Goal: Information Seeking & Learning: Learn about a topic

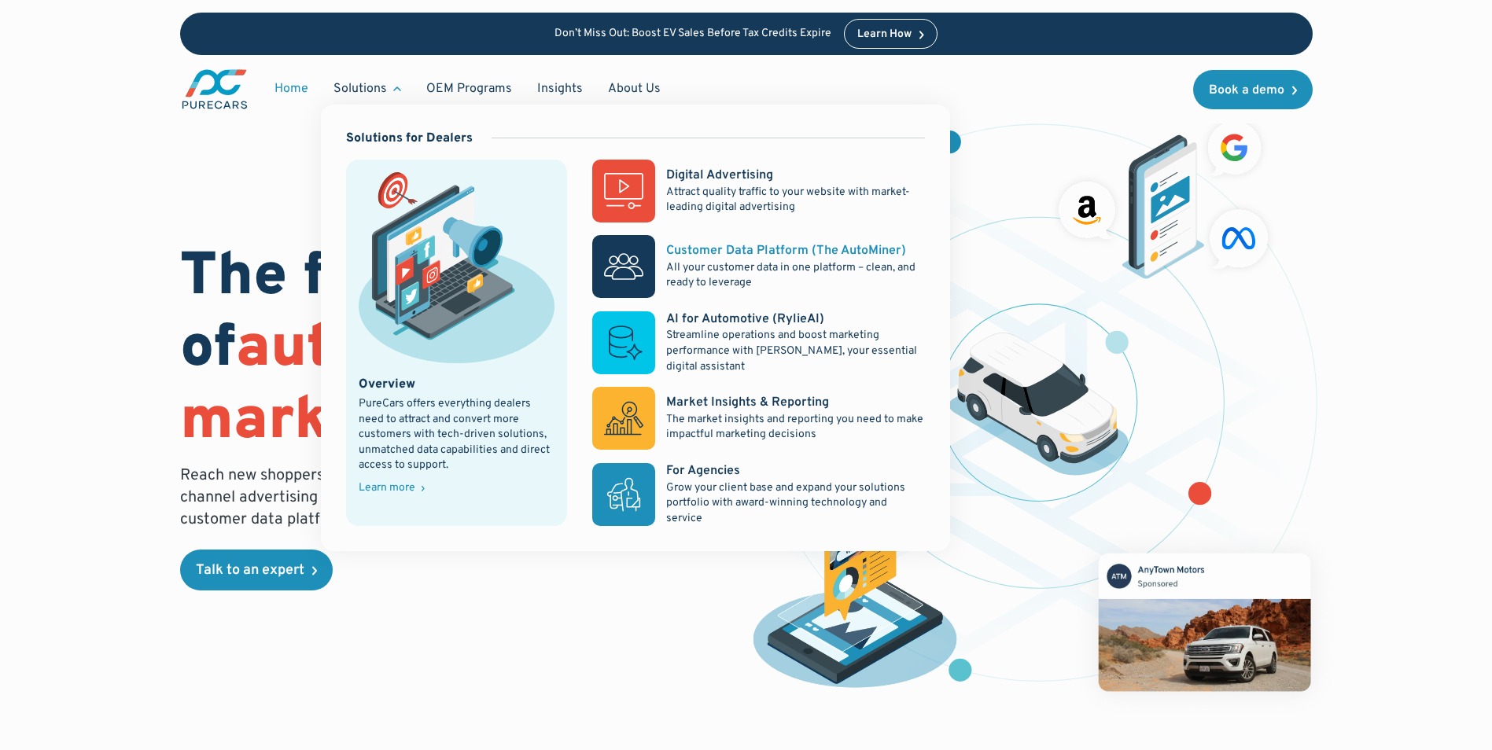
click at [683, 255] on div "Customer Data Platform (The AutoMiner)" at bounding box center [786, 250] width 240 height 17
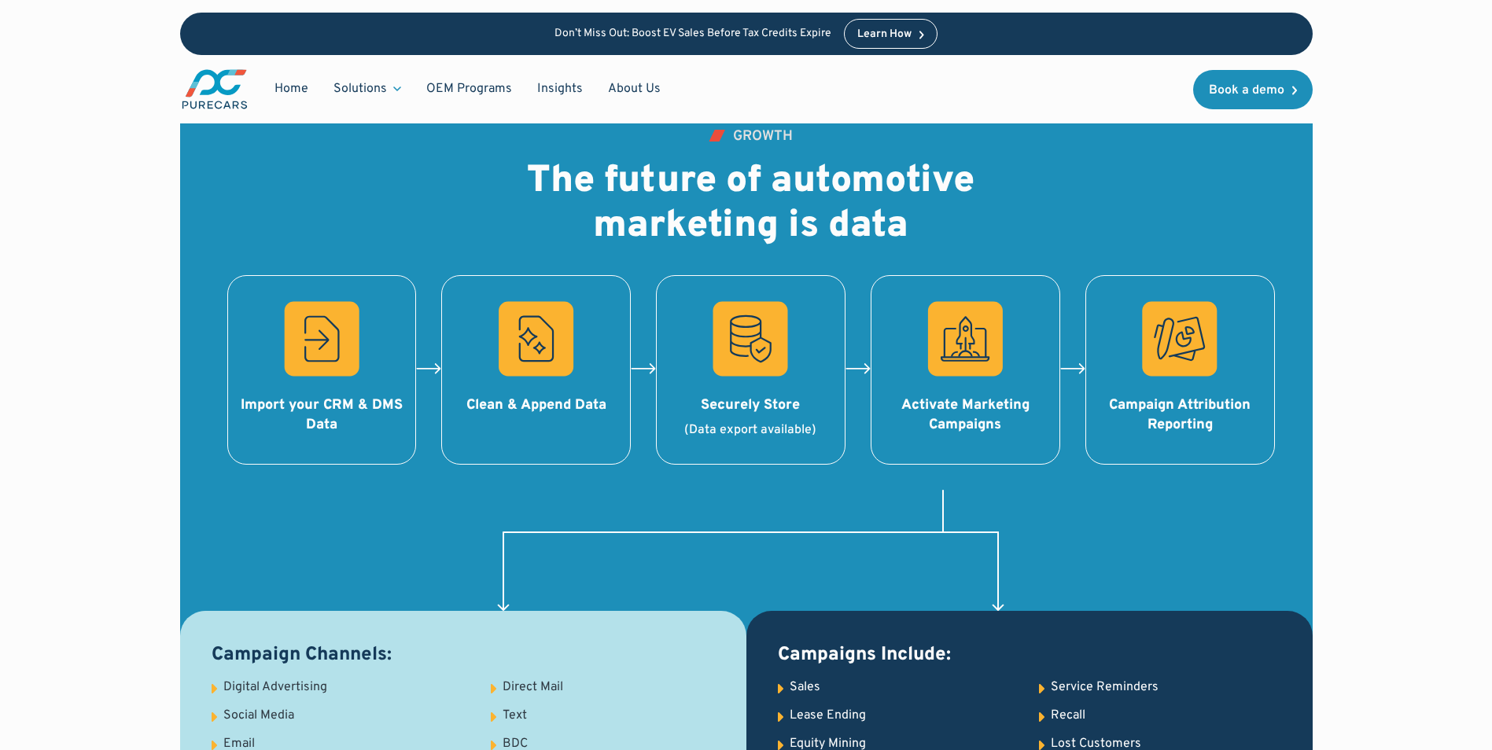
scroll to position [1730, 0]
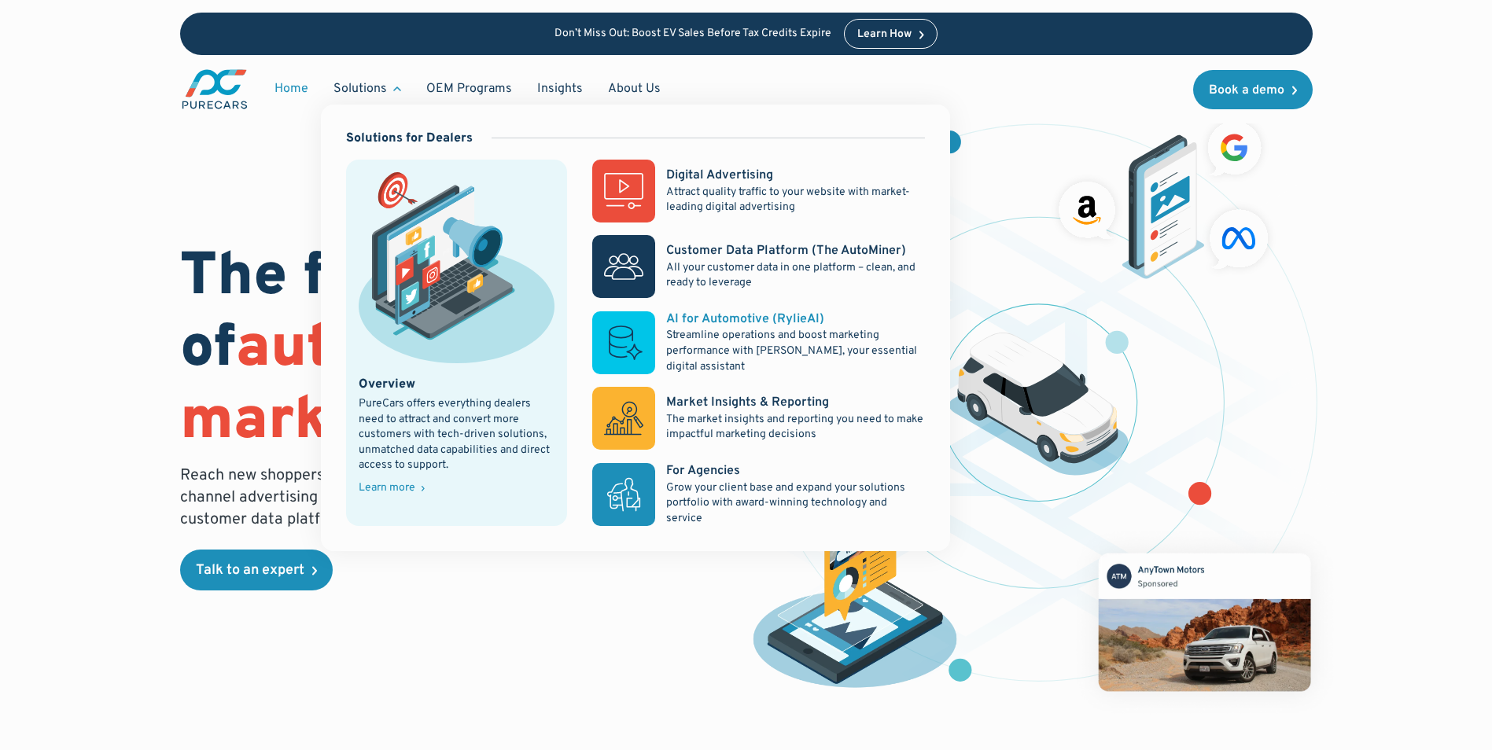
click at [717, 330] on p "Streamline operations and boost marketing performance with [PERSON_NAME], your …" at bounding box center [795, 351] width 258 height 46
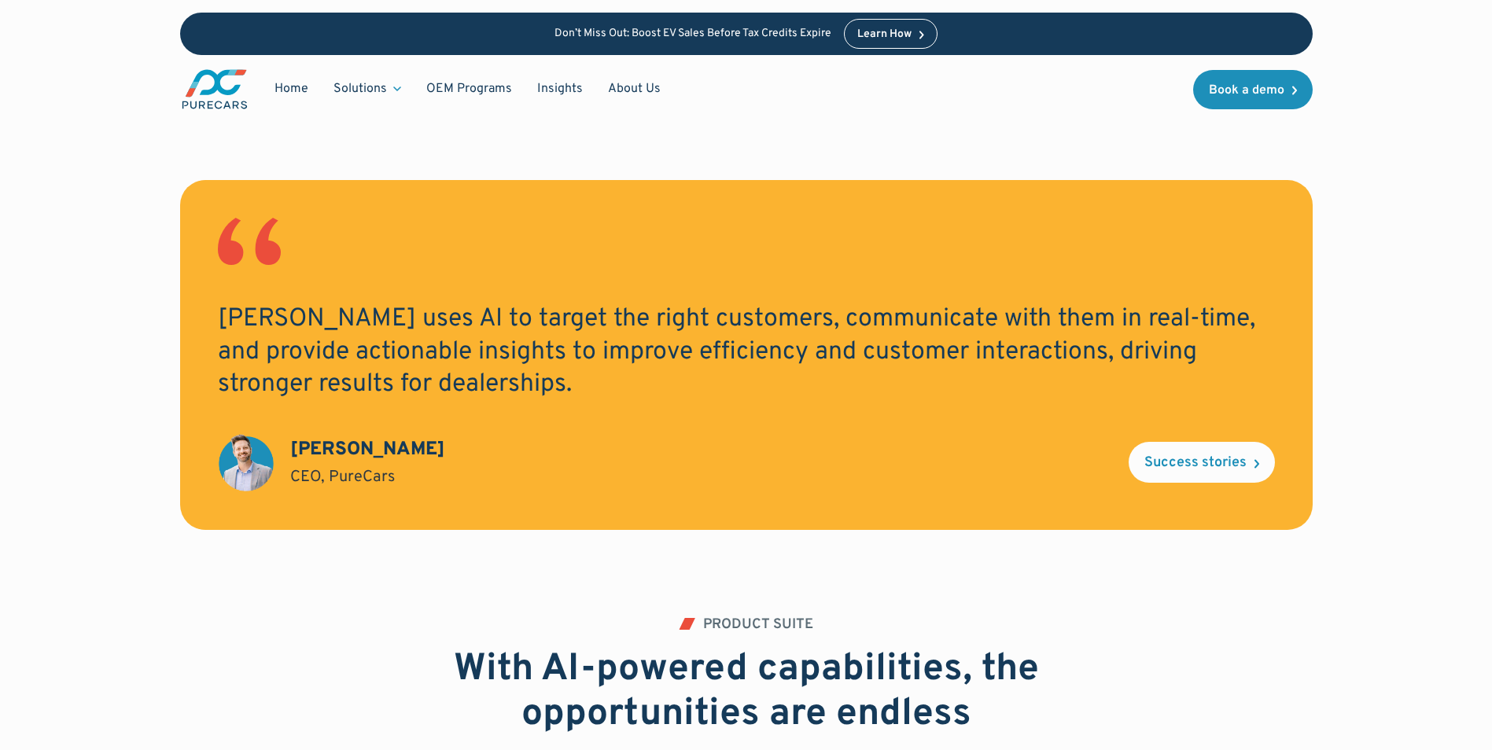
scroll to position [1258, 0]
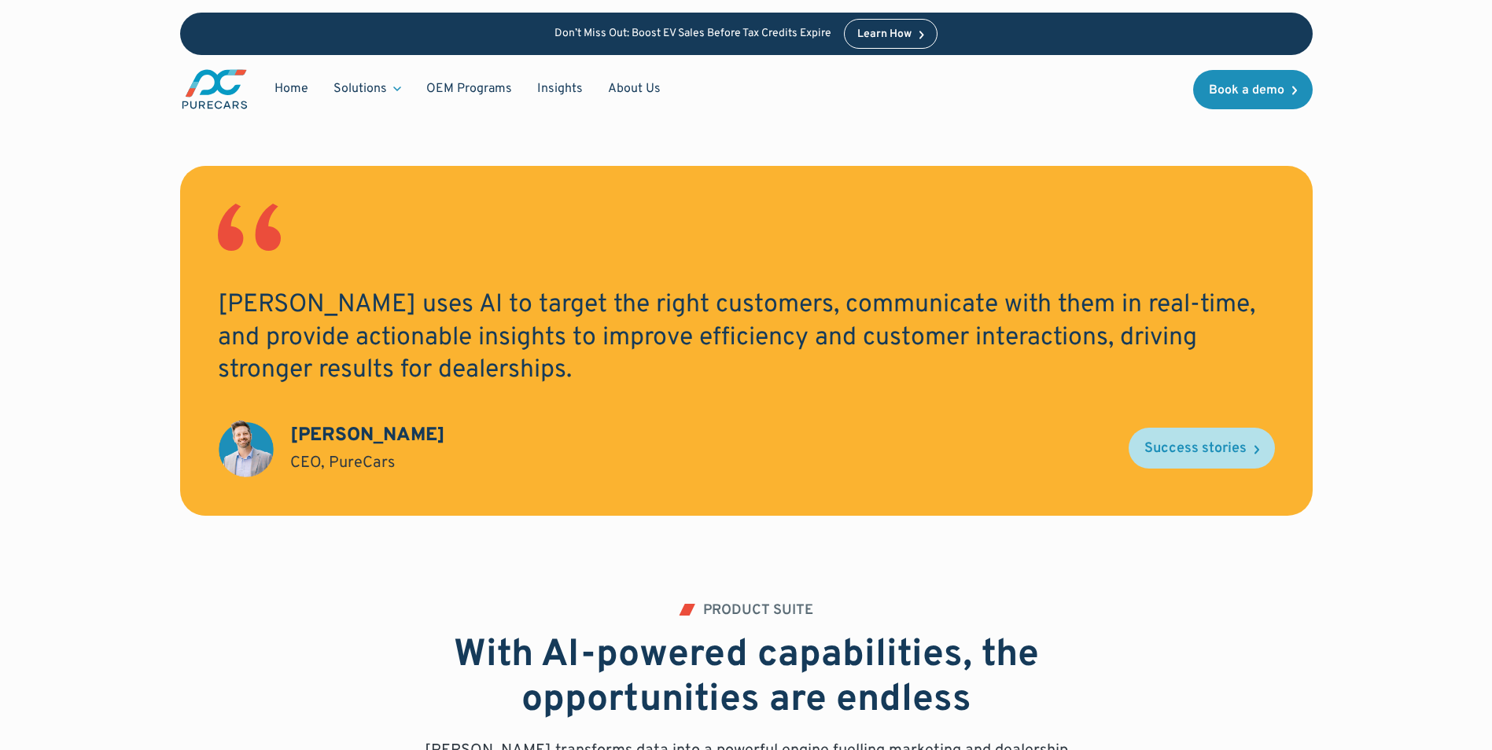
click at [1255, 451] on icon at bounding box center [1256, 449] width 5 height 10
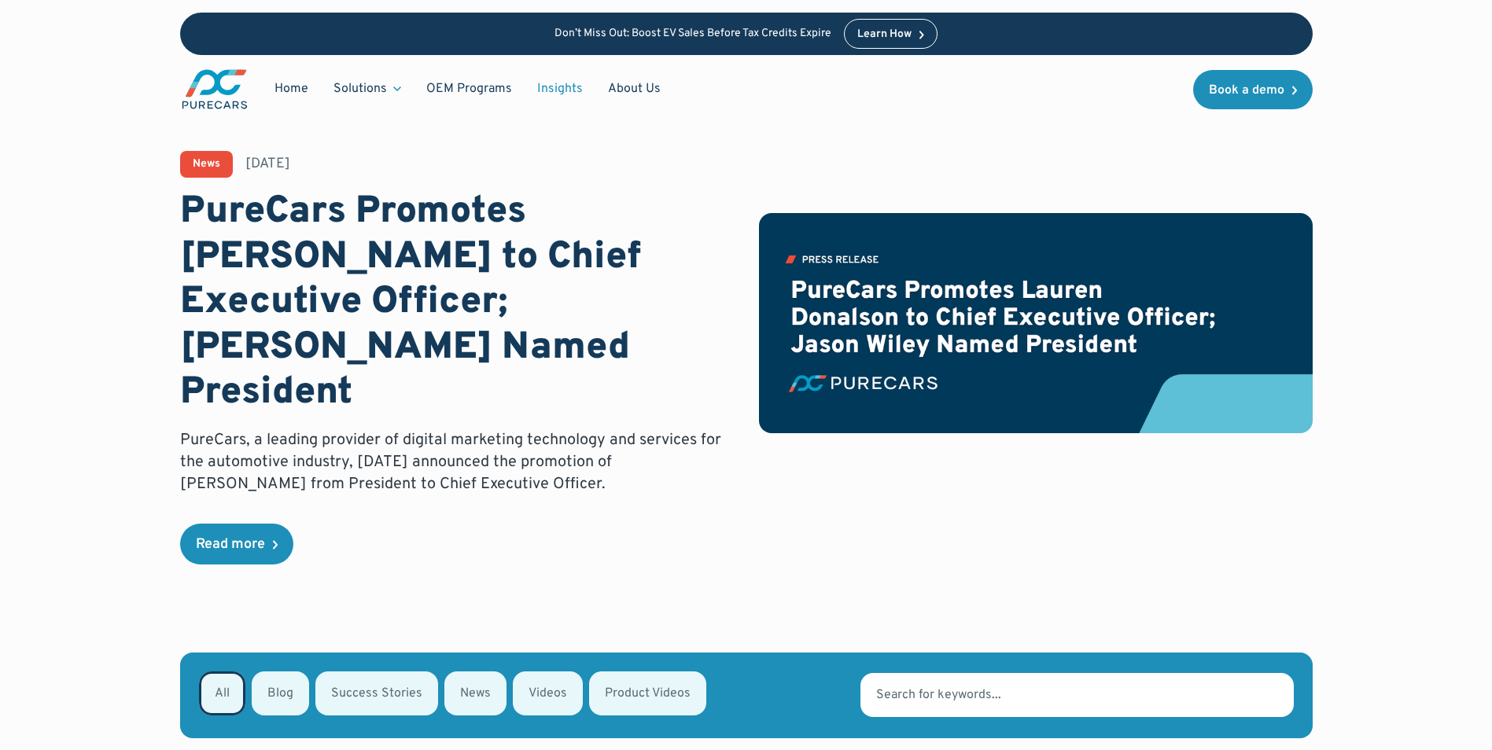
radio input "true"
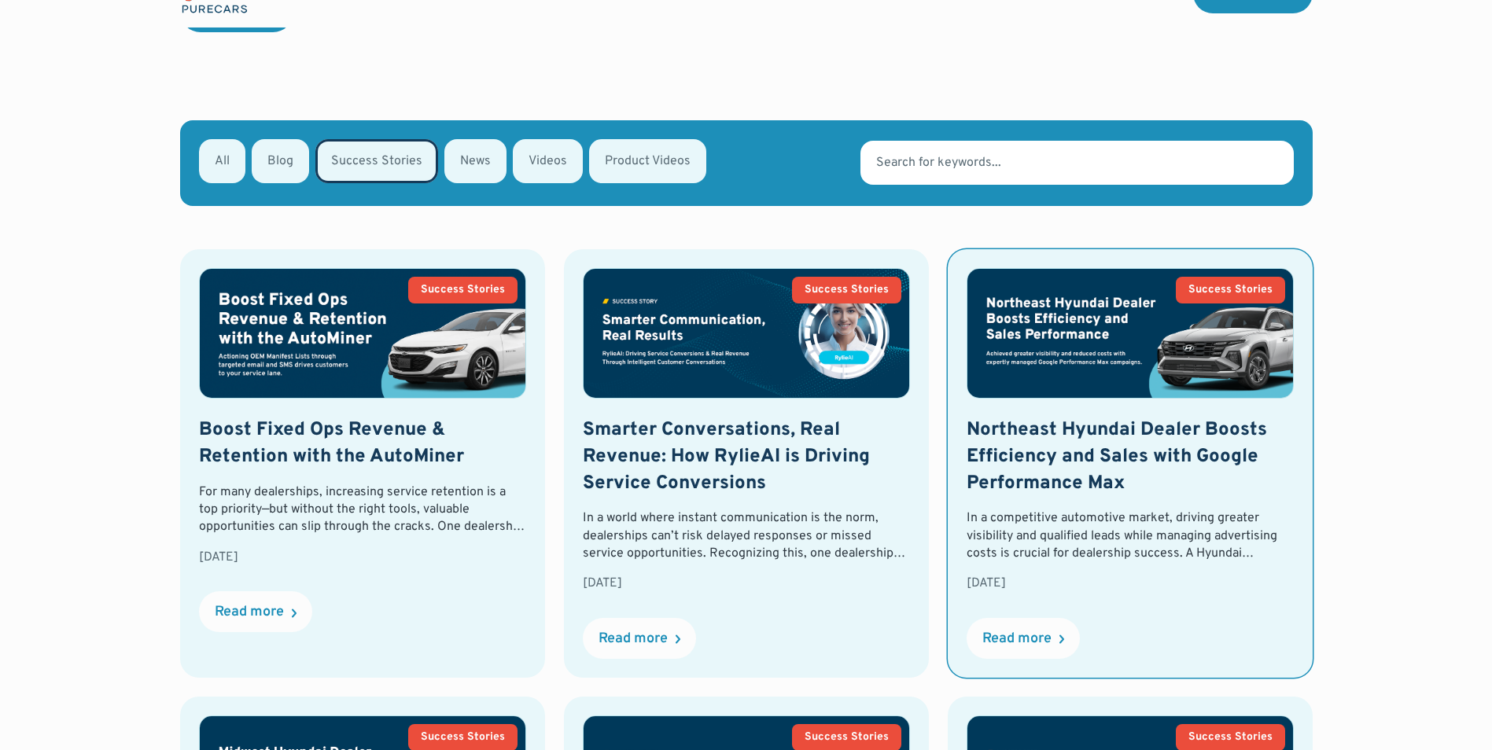
scroll to position [607, 0]
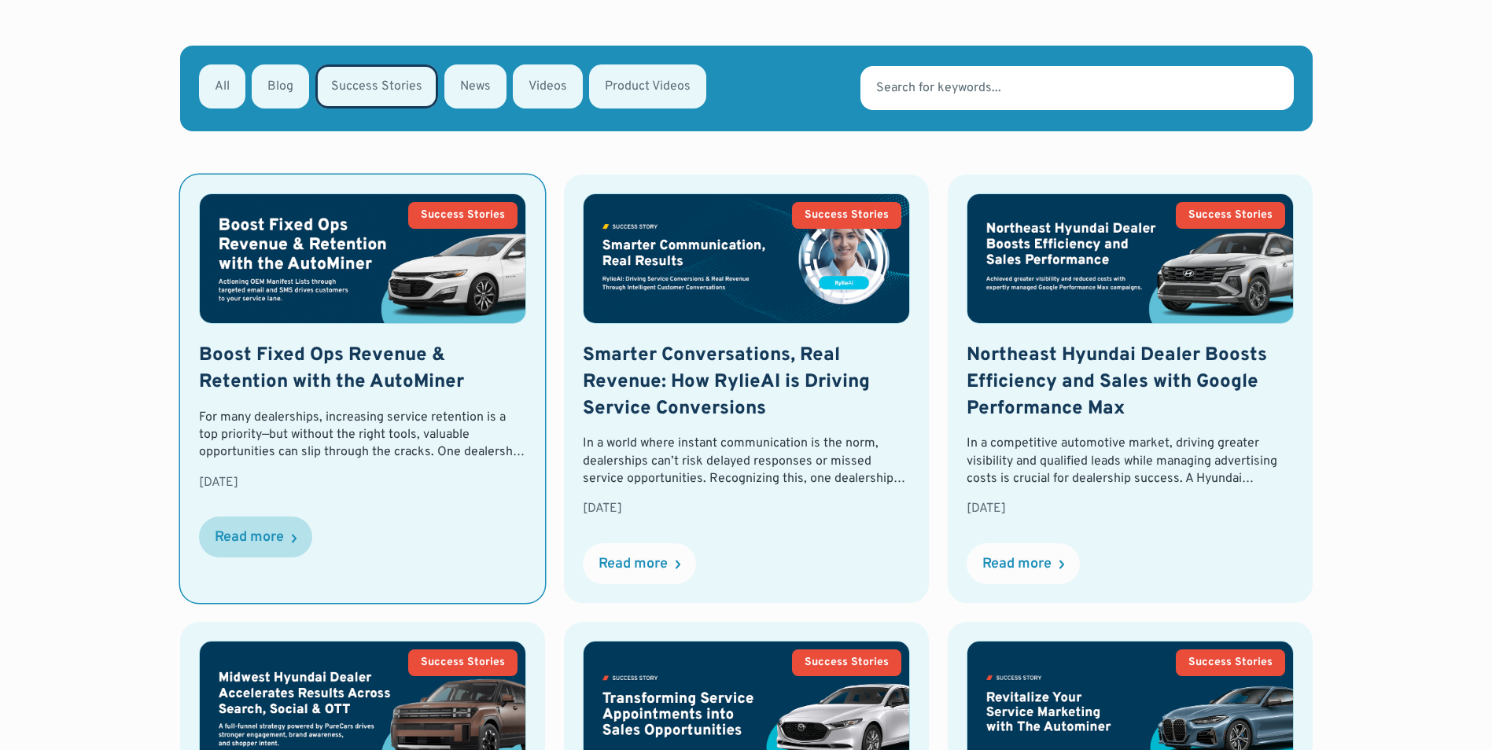
click at [269, 517] on div "Read more" at bounding box center [255, 537] width 113 height 41
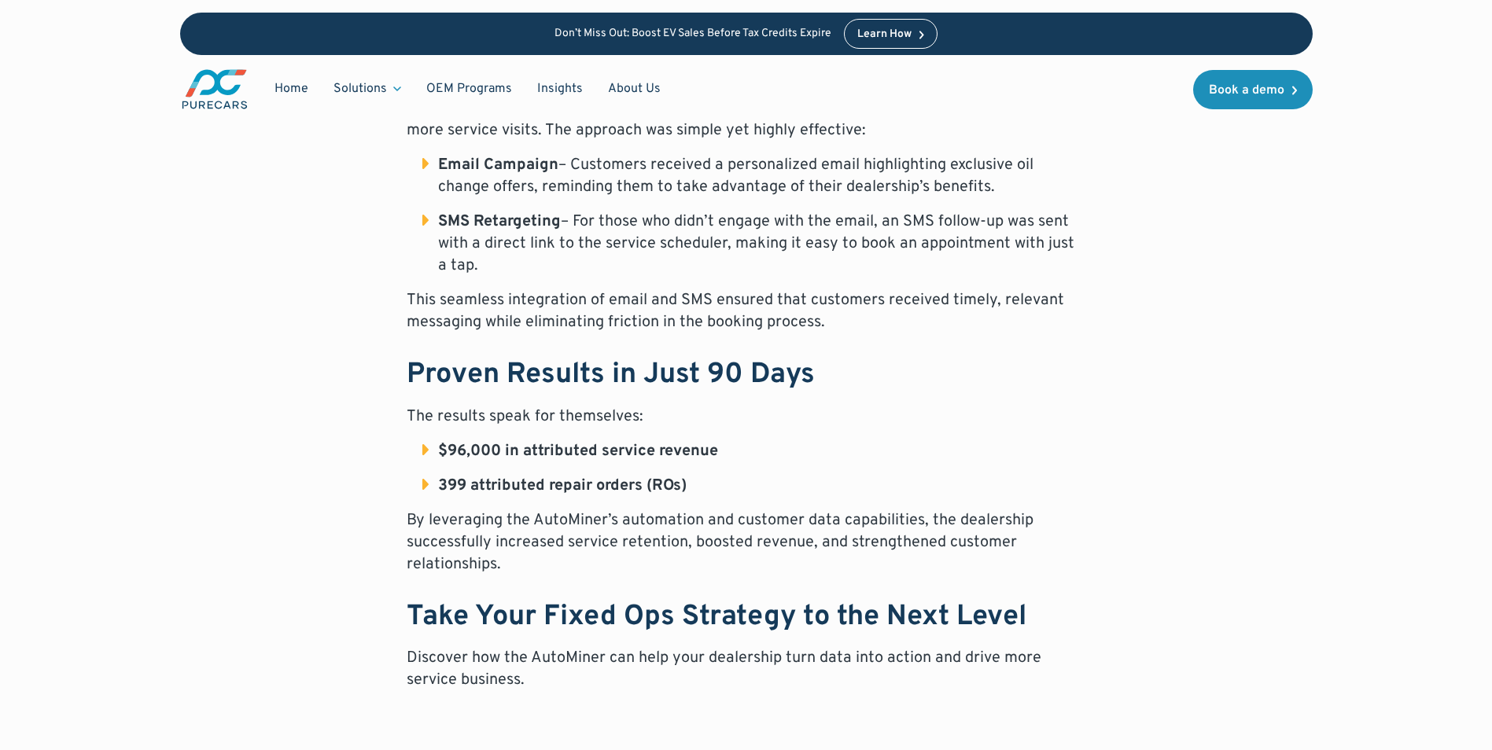
scroll to position [944, 0]
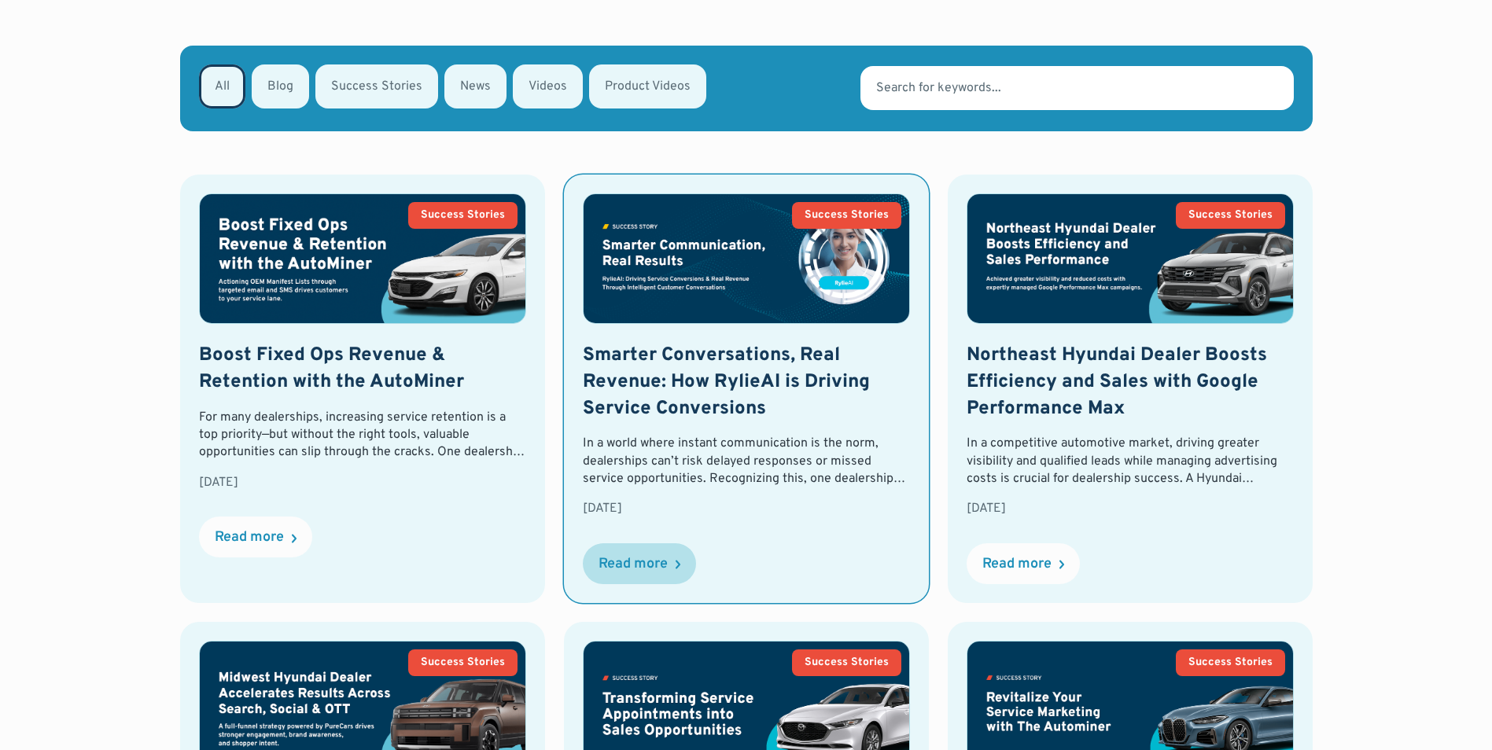
click at [650, 543] on div "Read more" at bounding box center [639, 563] width 113 height 41
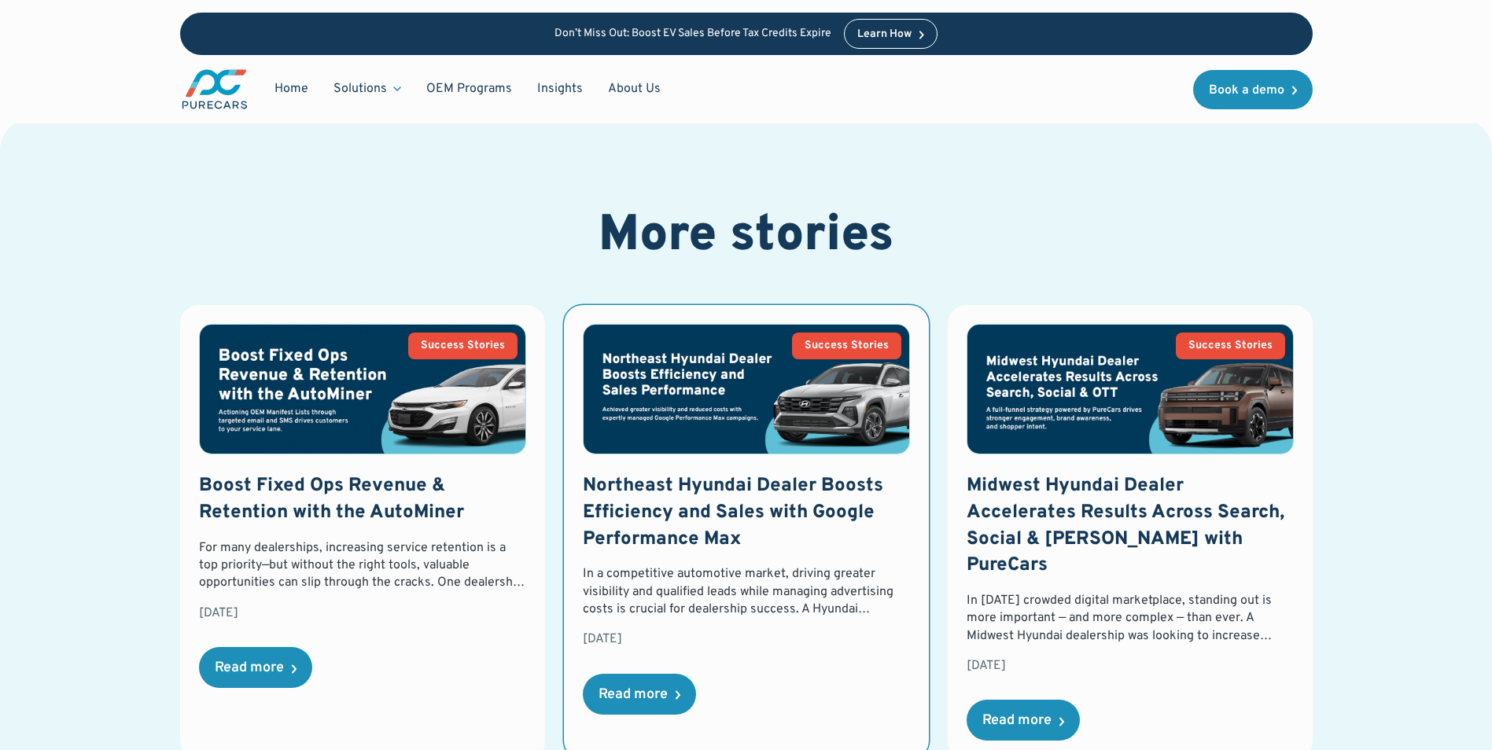
scroll to position [2123, 0]
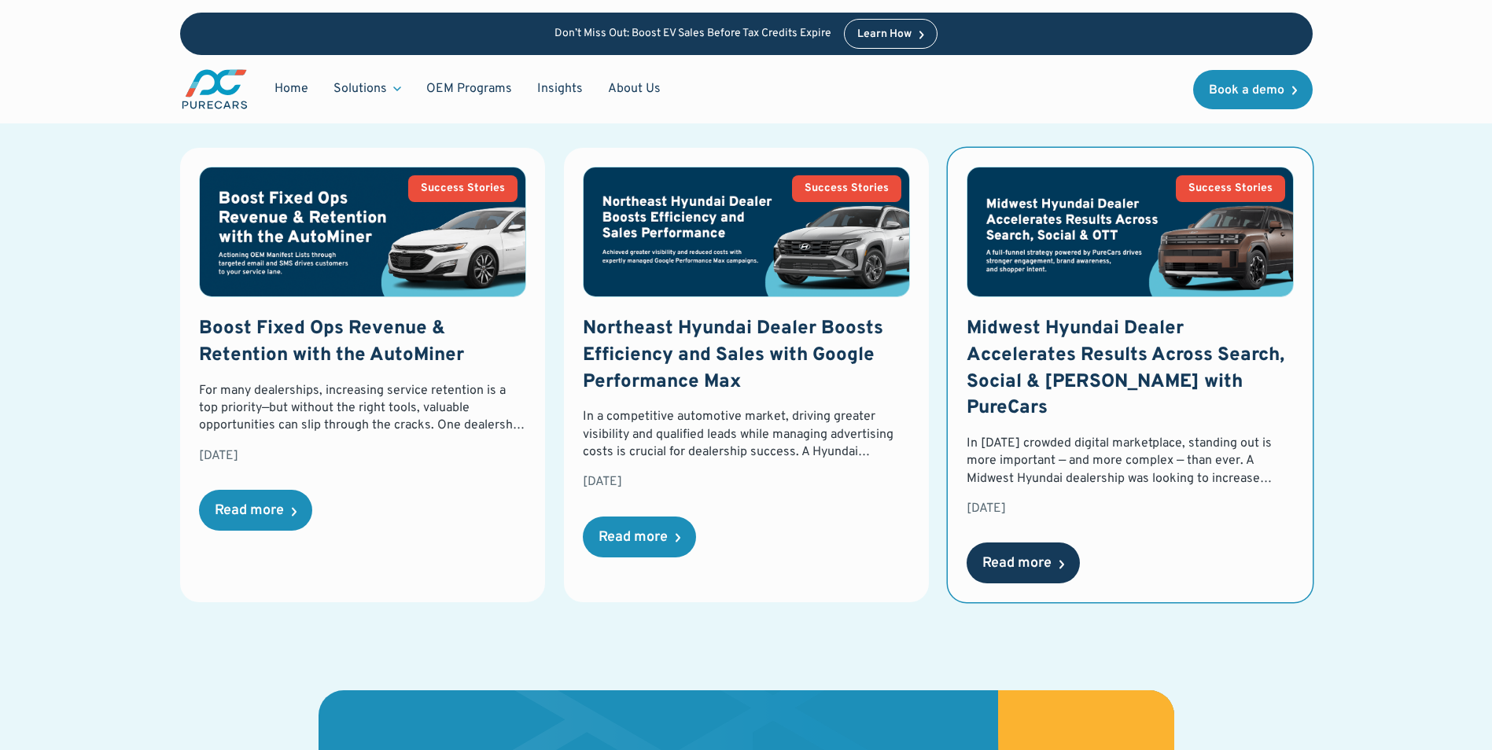
click at [1016, 543] on div "Read more" at bounding box center [1023, 563] width 113 height 41
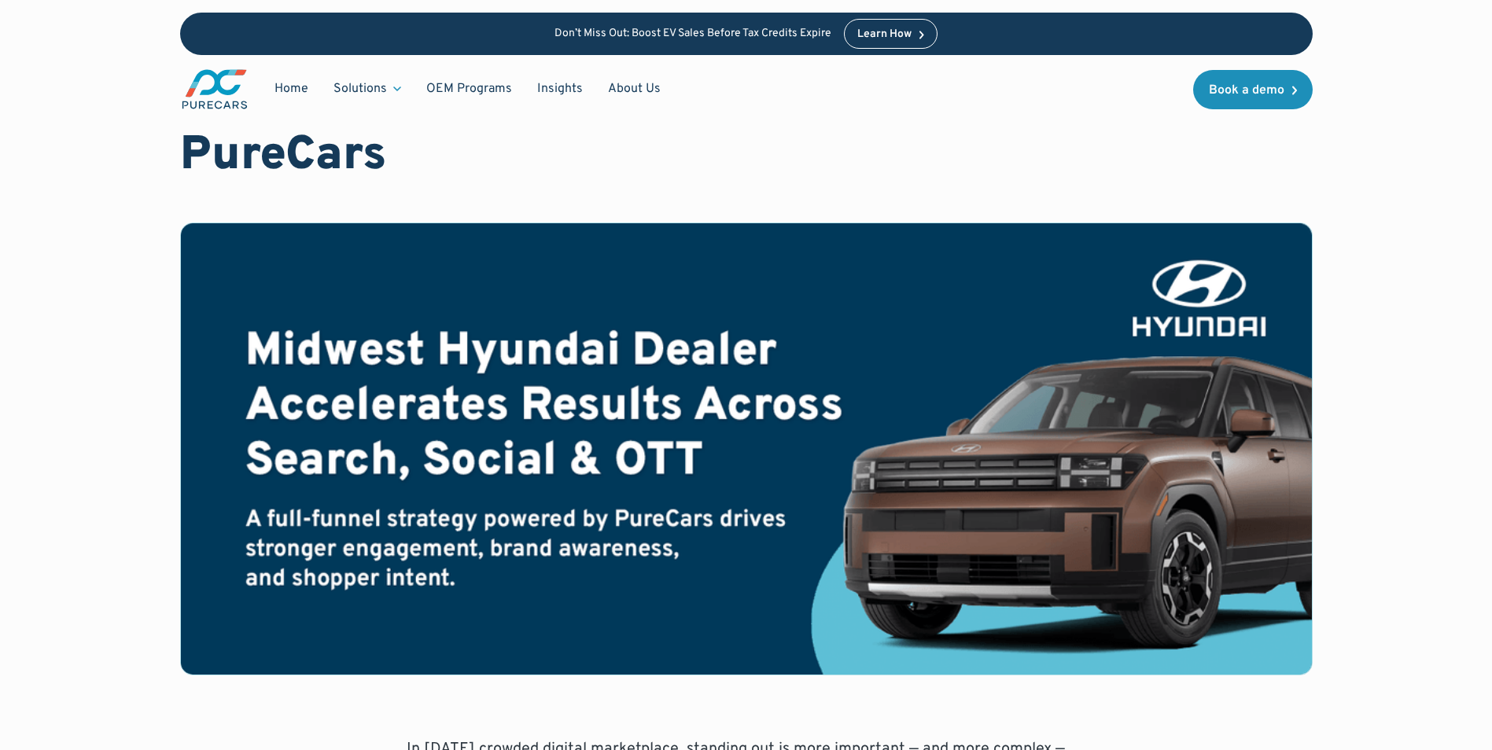
scroll to position [157, 0]
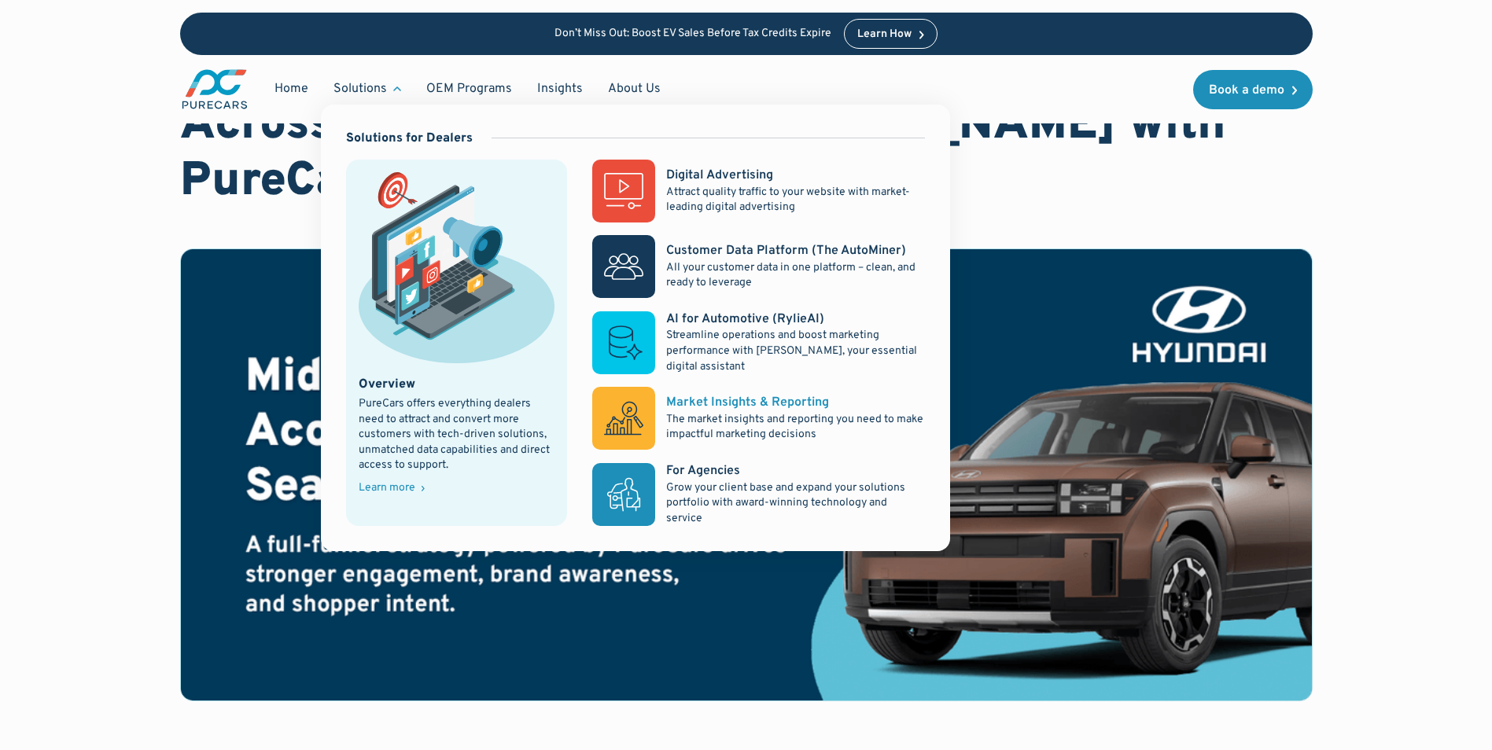
click at [683, 410] on div "Market Insights & Reporting" at bounding box center [747, 402] width 163 height 17
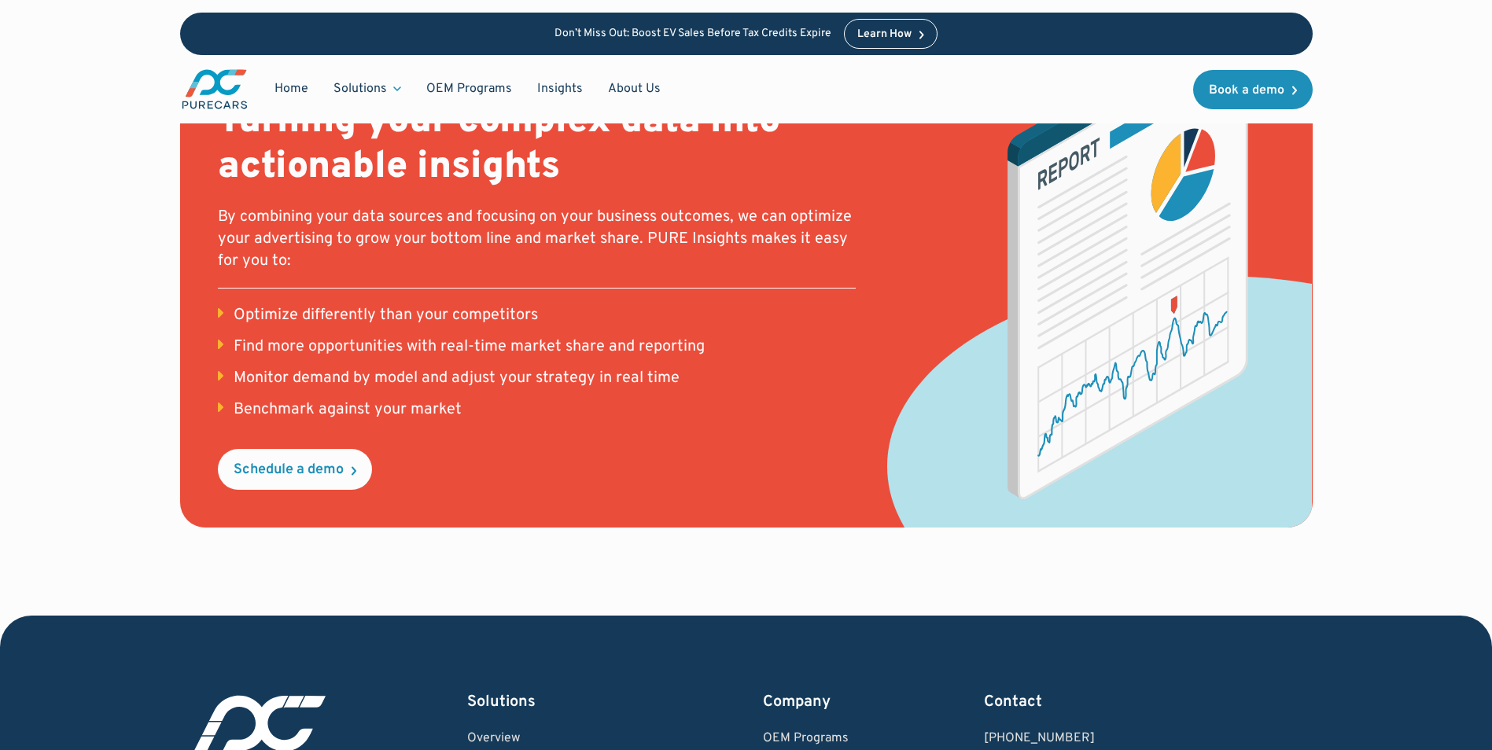
scroll to position [1809, 0]
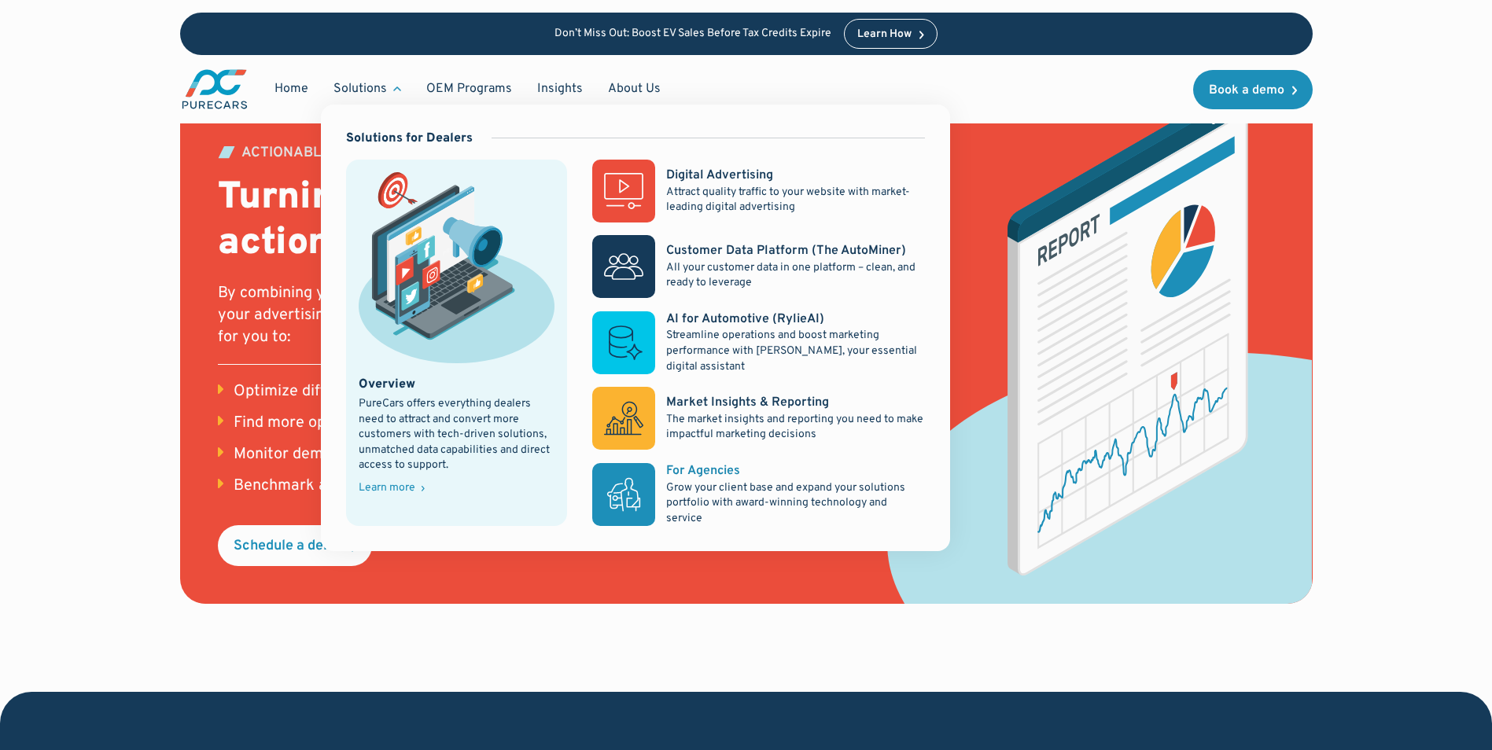
click at [709, 495] on p "Grow your client base and expand your solutions portfolio with award-winning te…" at bounding box center [795, 504] width 258 height 46
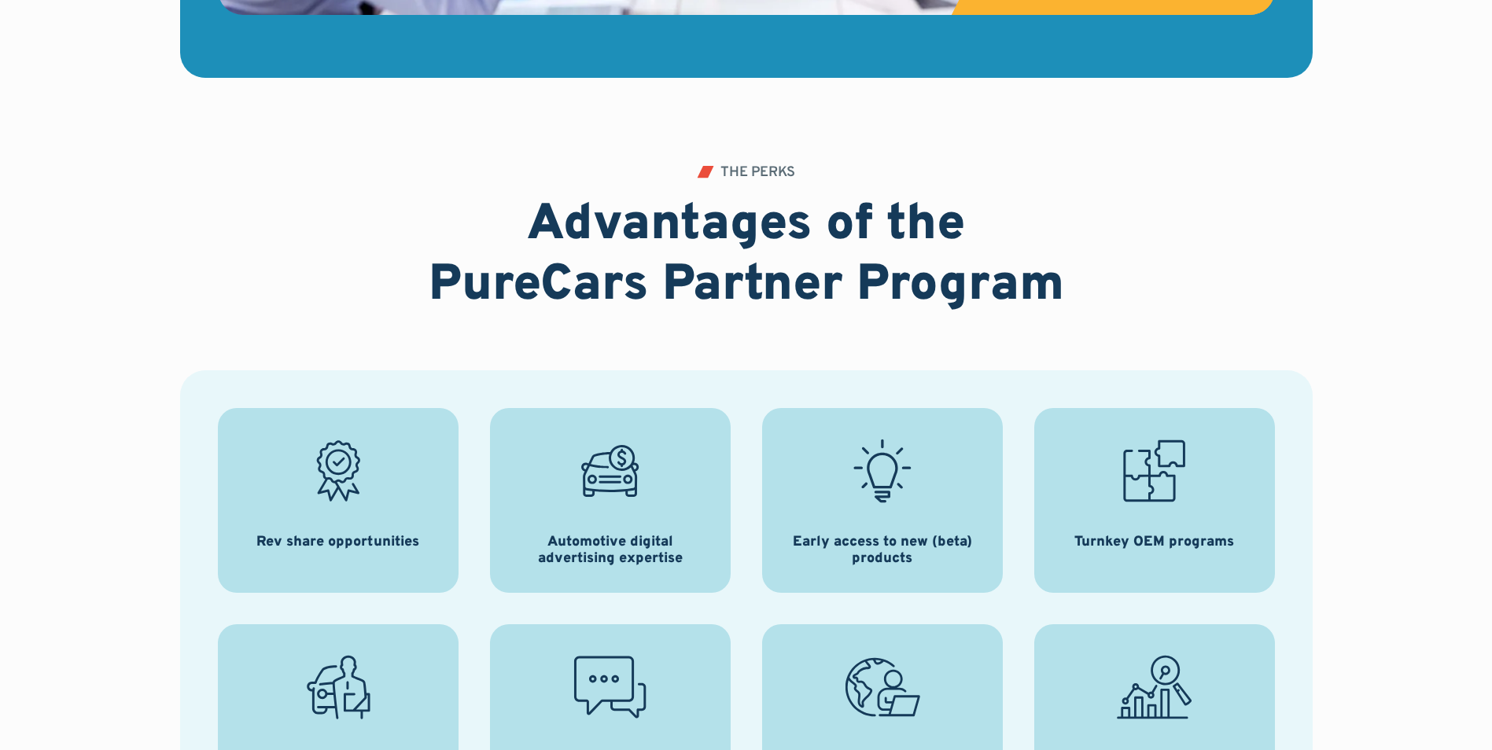
scroll to position [1966, 0]
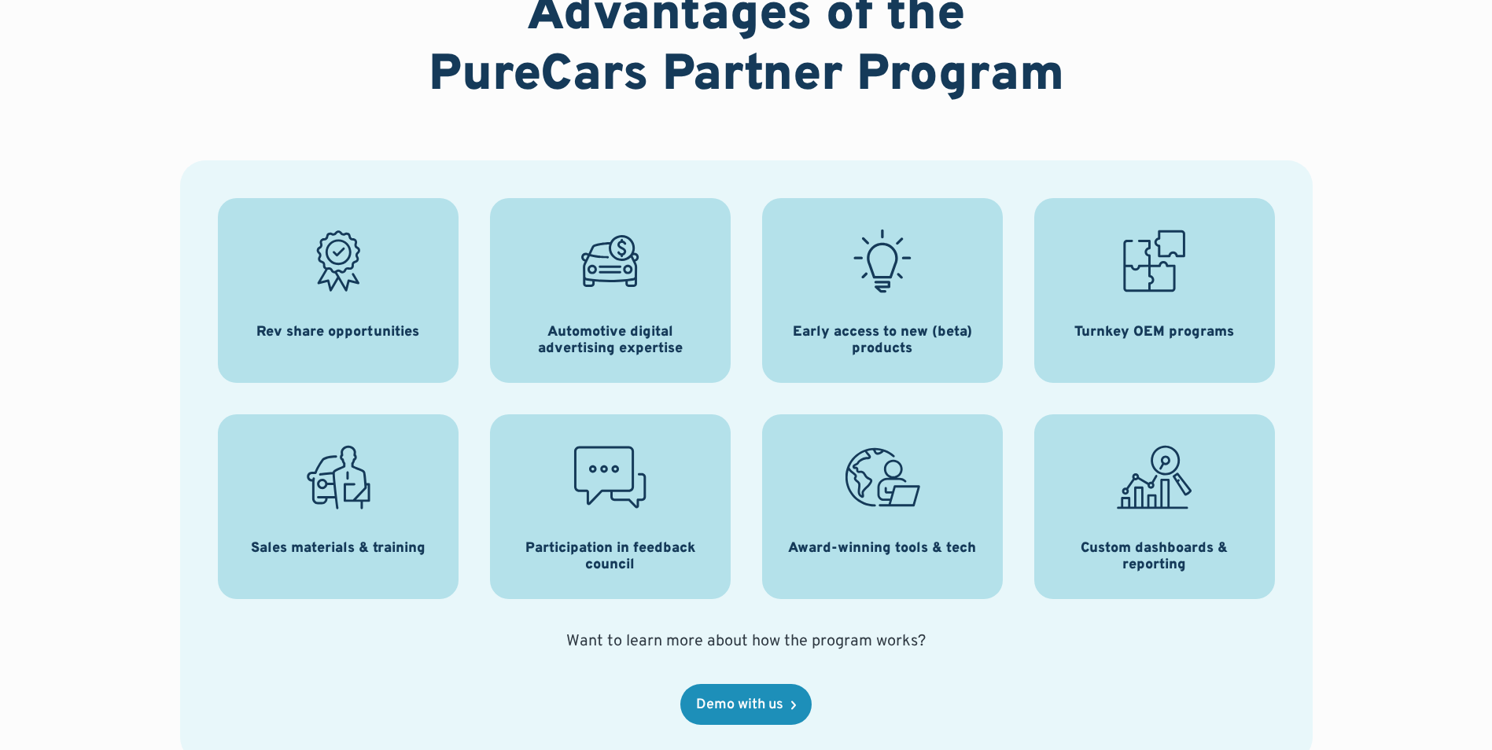
click at [1102, 337] on h3 "Turnkey OEM programs" at bounding box center [1154, 332] width 160 height 17
click at [1092, 552] on h3 "Custom dashboards & reporting" at bounding box center [1154, 557] width 203 height 34
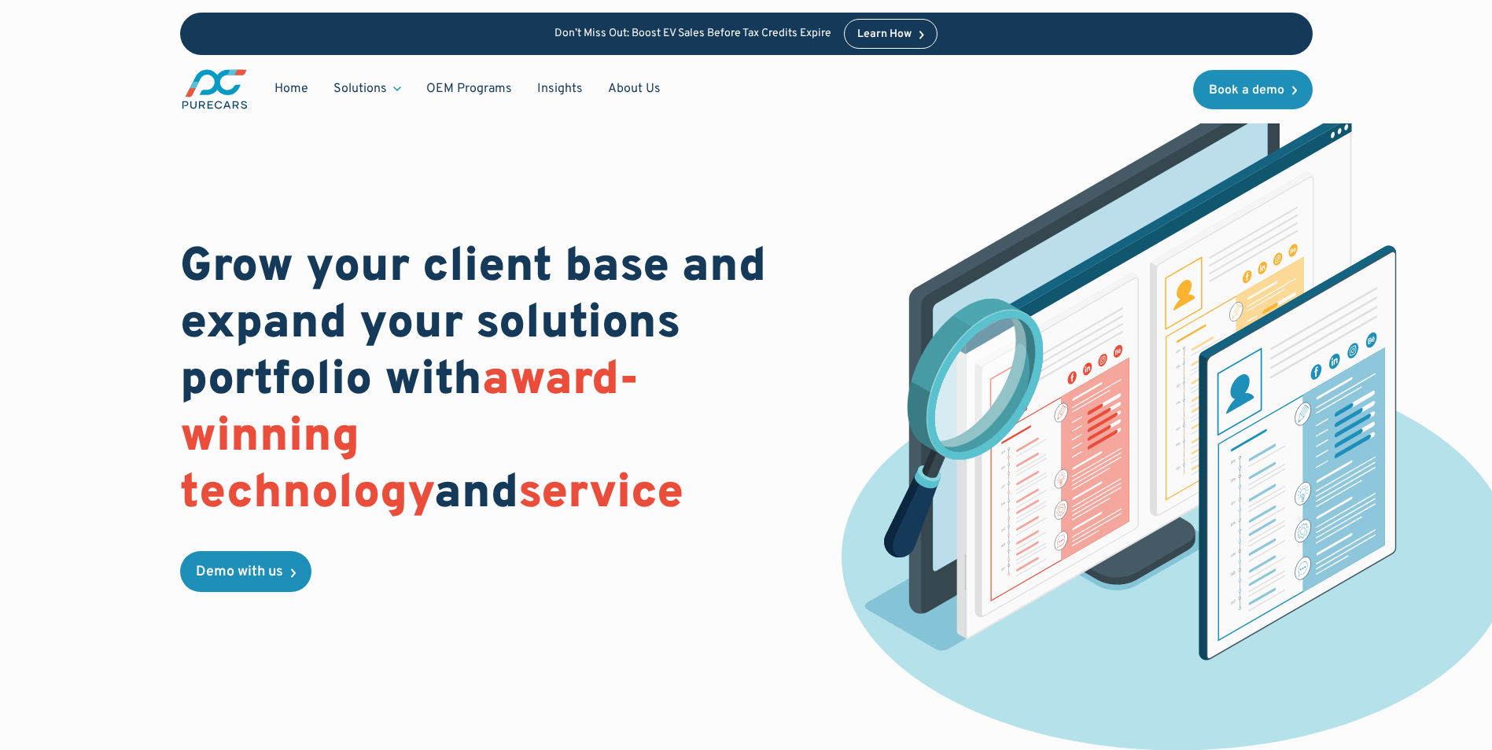
scroll to position [0, 0]
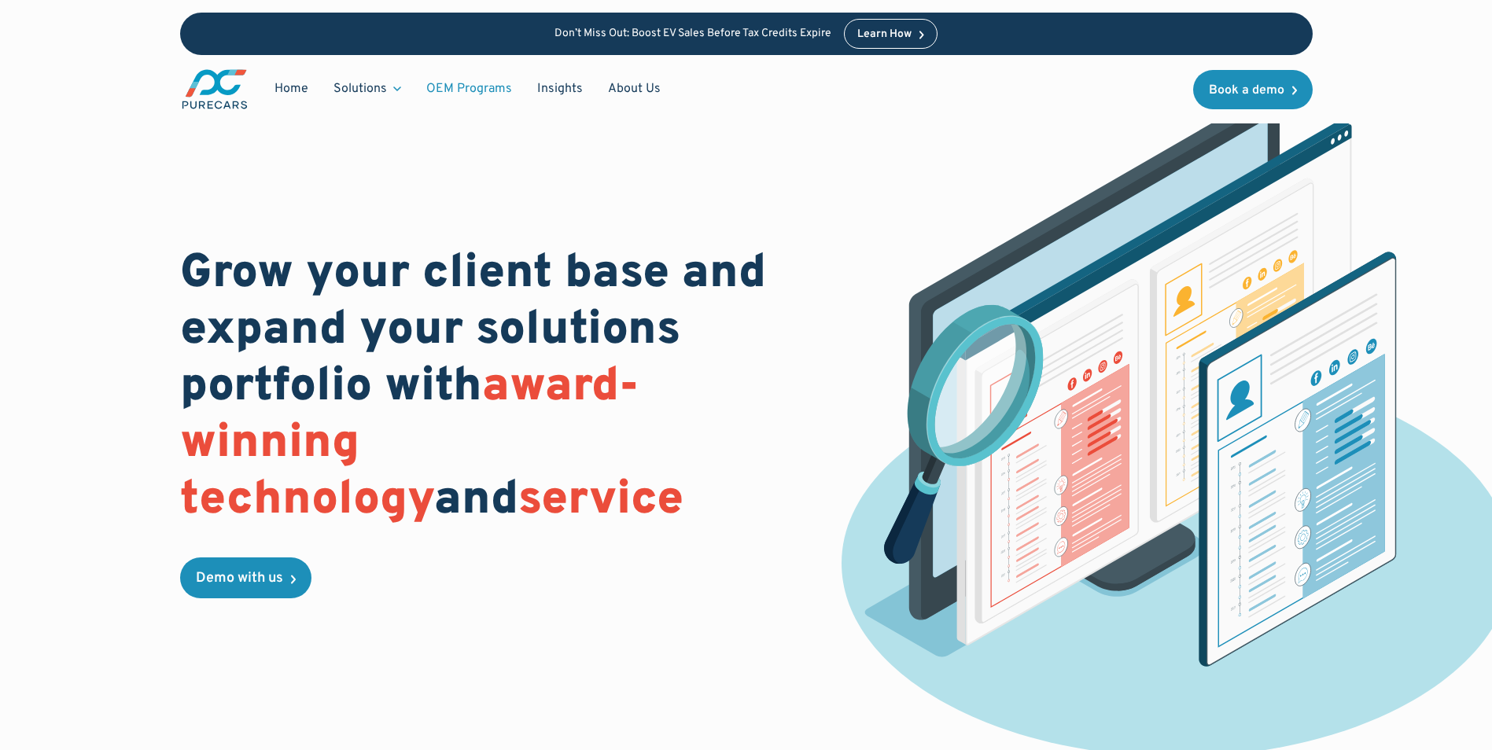
click at [494, 82] on link "OEM Programs" at bounding box center [469, 89] width 111 height 30
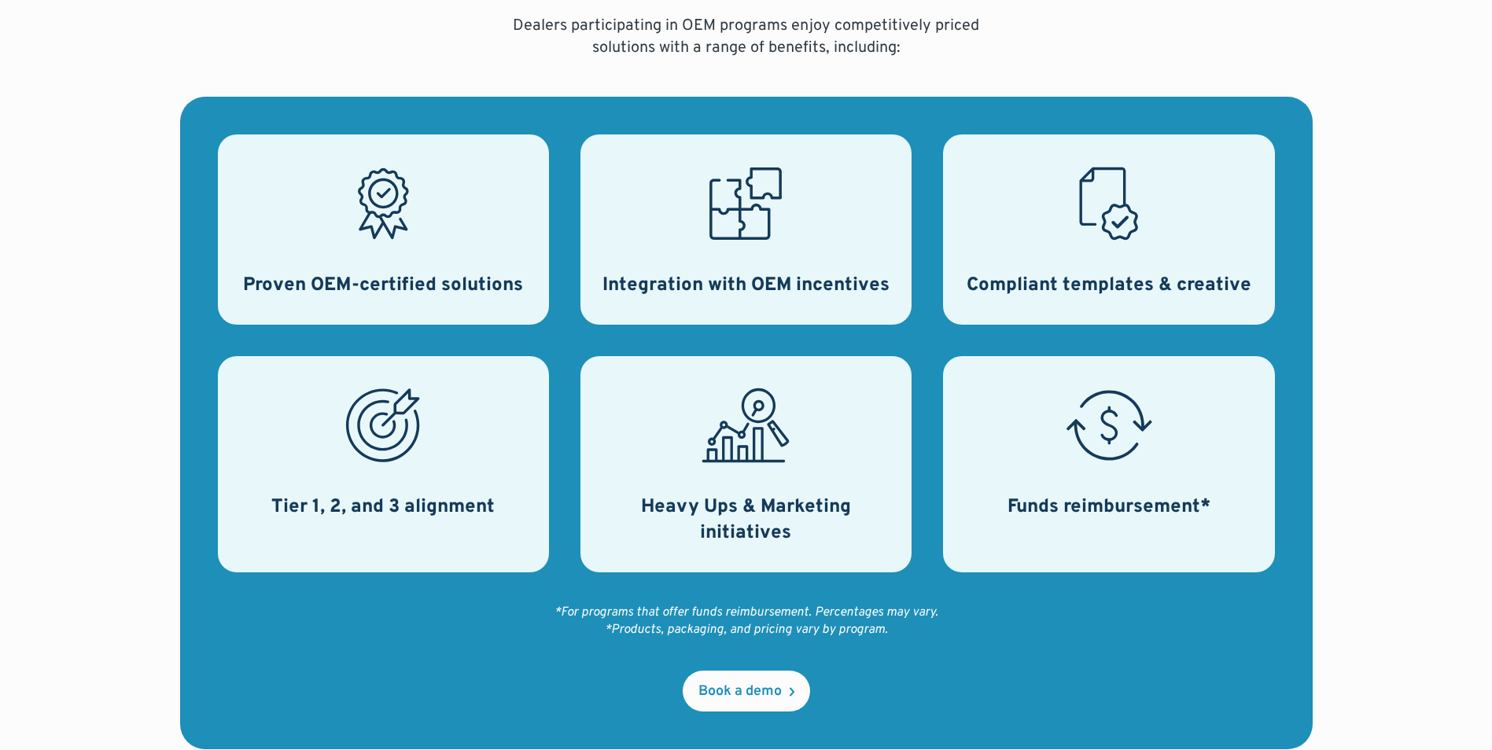
scroll to position [786, 0]
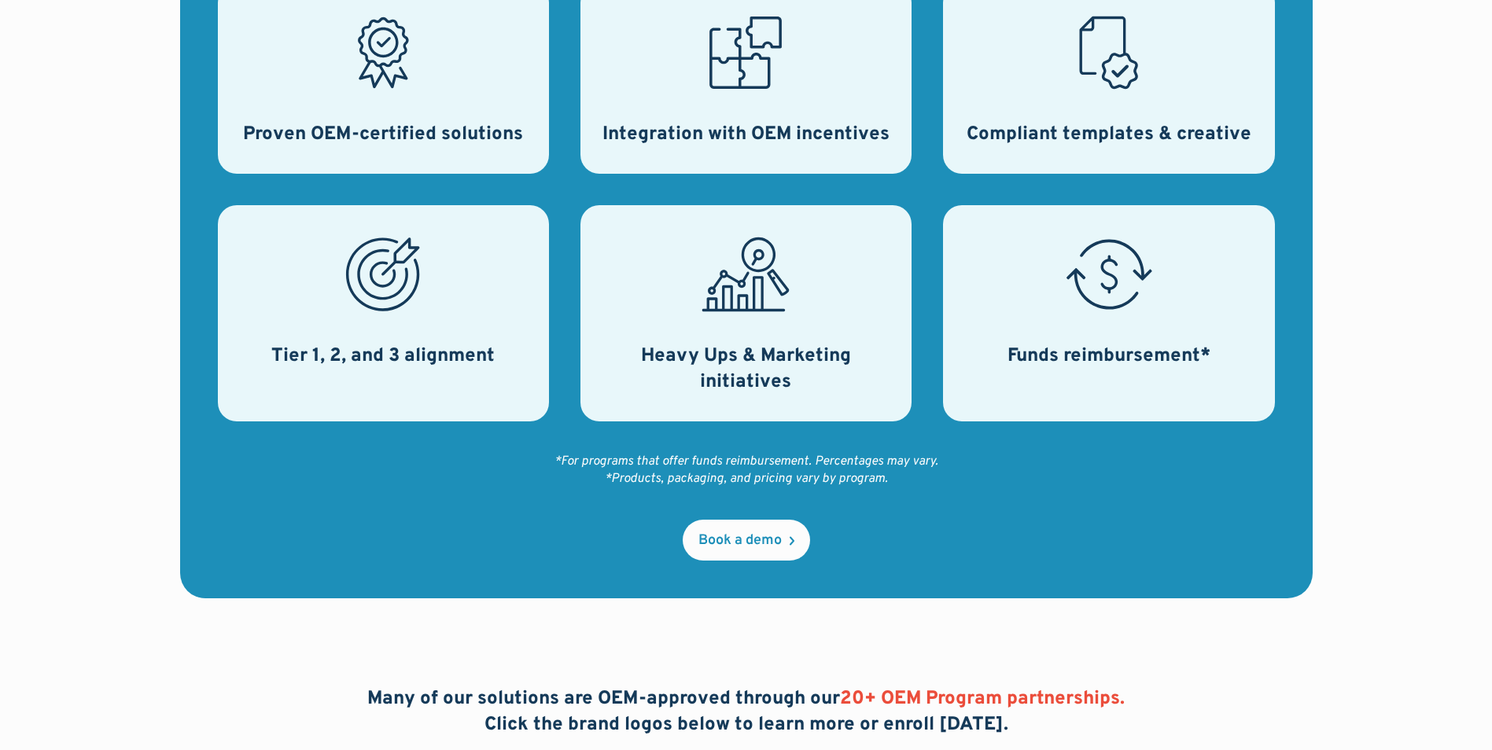
click at [388, 340] on div "Tier 1, 2, and 3 alignment" at bounding box center [383, 313] width 331 height 216
click at [708, 329] on div "Heavy Ups & Marketing initiatives" at bounding box center [745, 313] width 331 height 216
click at [1020, 350] on h3 "Funds reimbursement*" at bounding box center [1108, 357] width 203 height 27
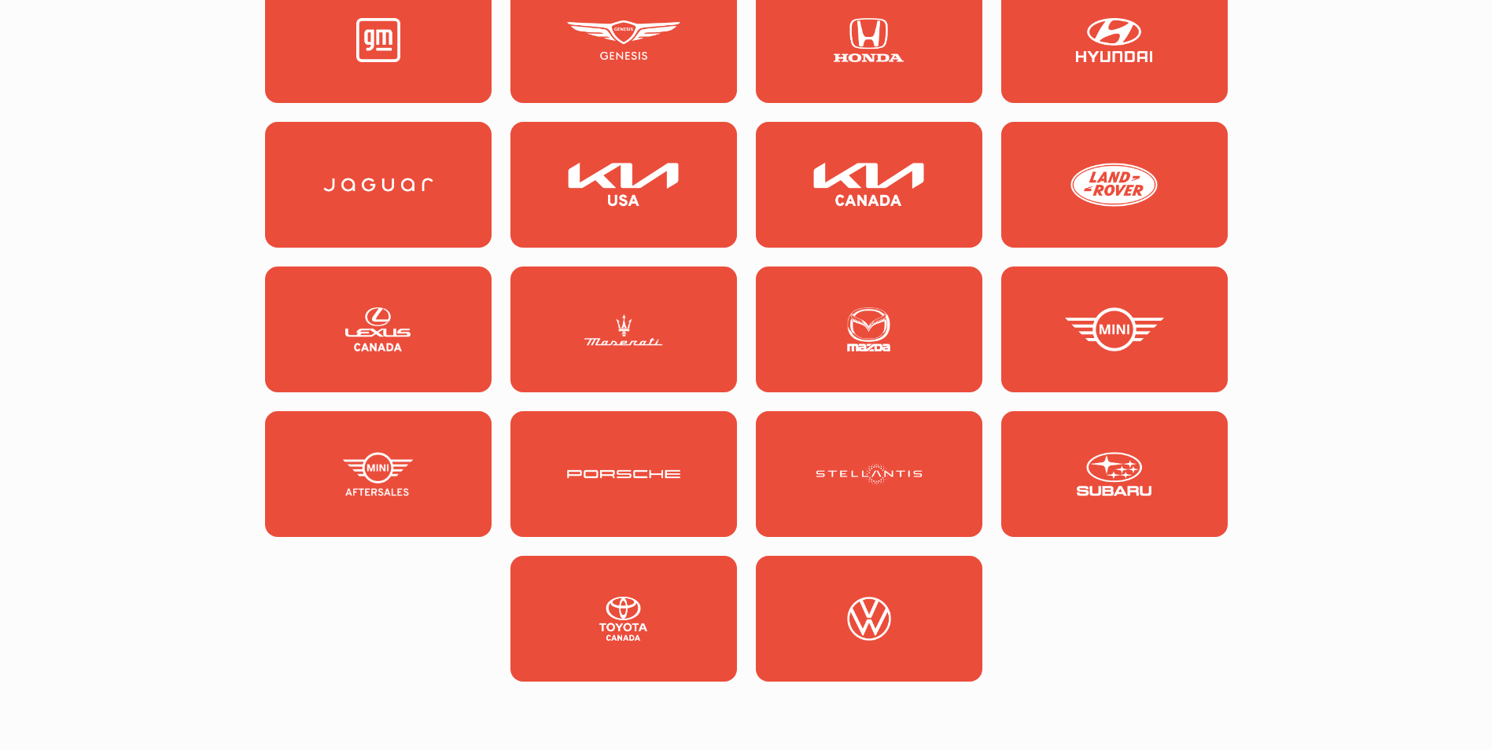
scroll to position [1730, 0]
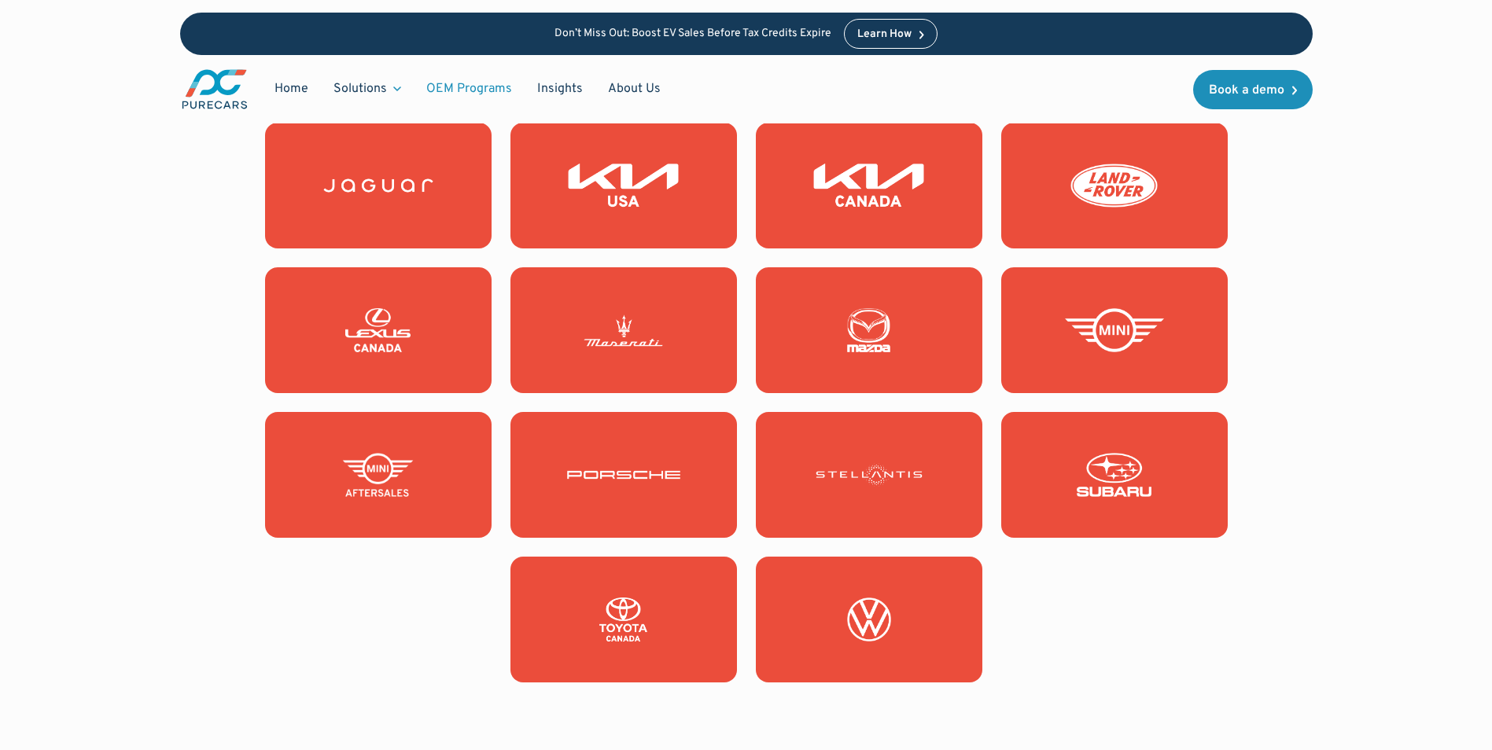
click at [682, 208] on link at bounding box center [623, 186] width 226 height 126
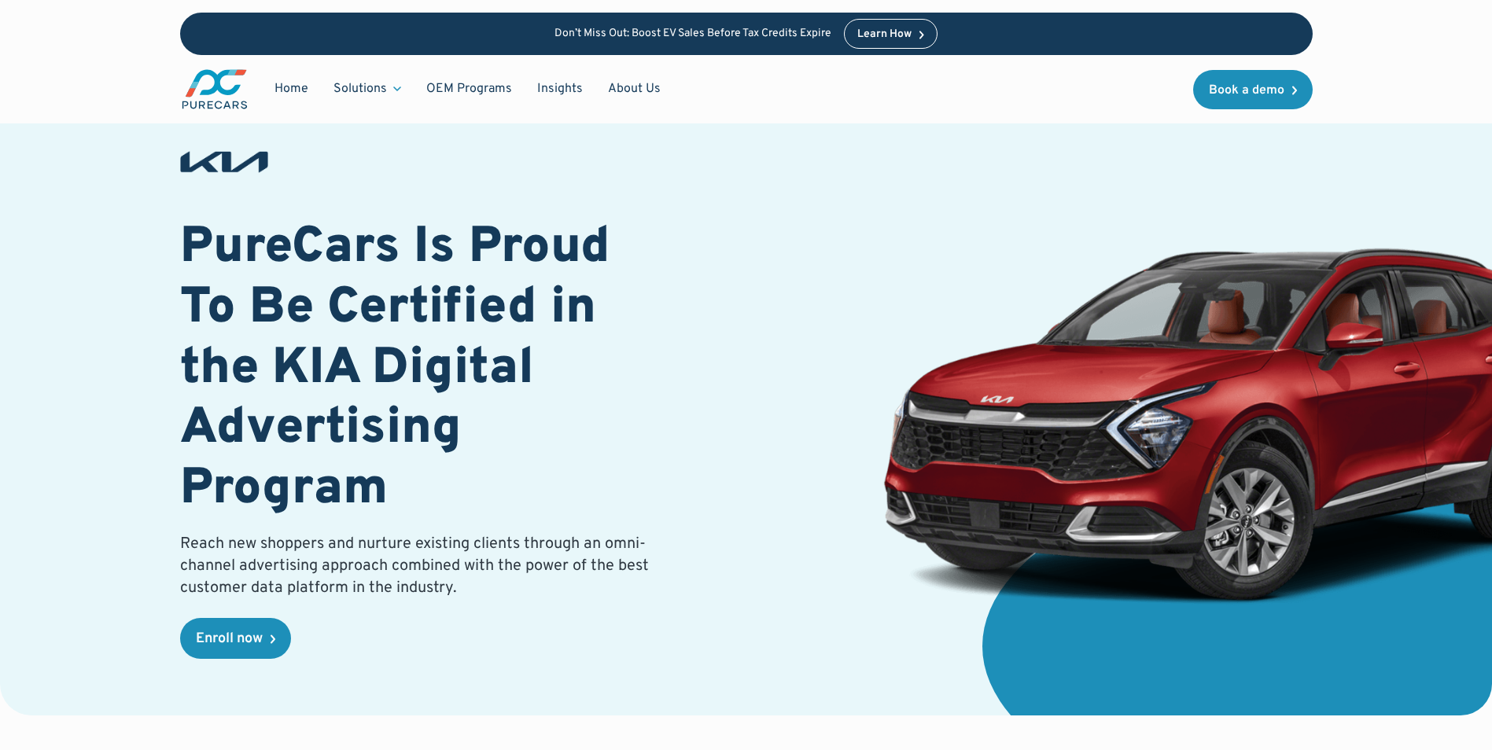
scroll to position [79, 0]
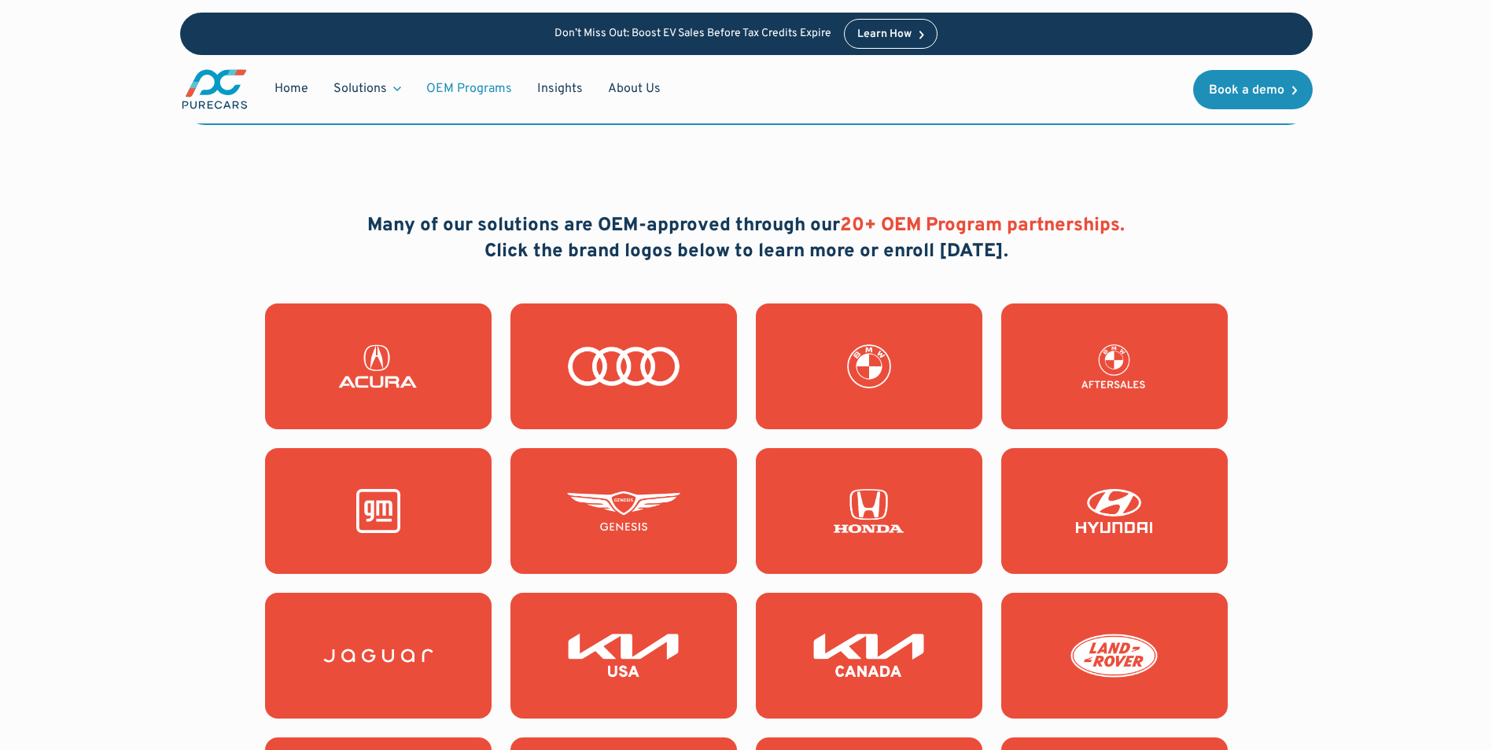
scroll to position [1258, 0]
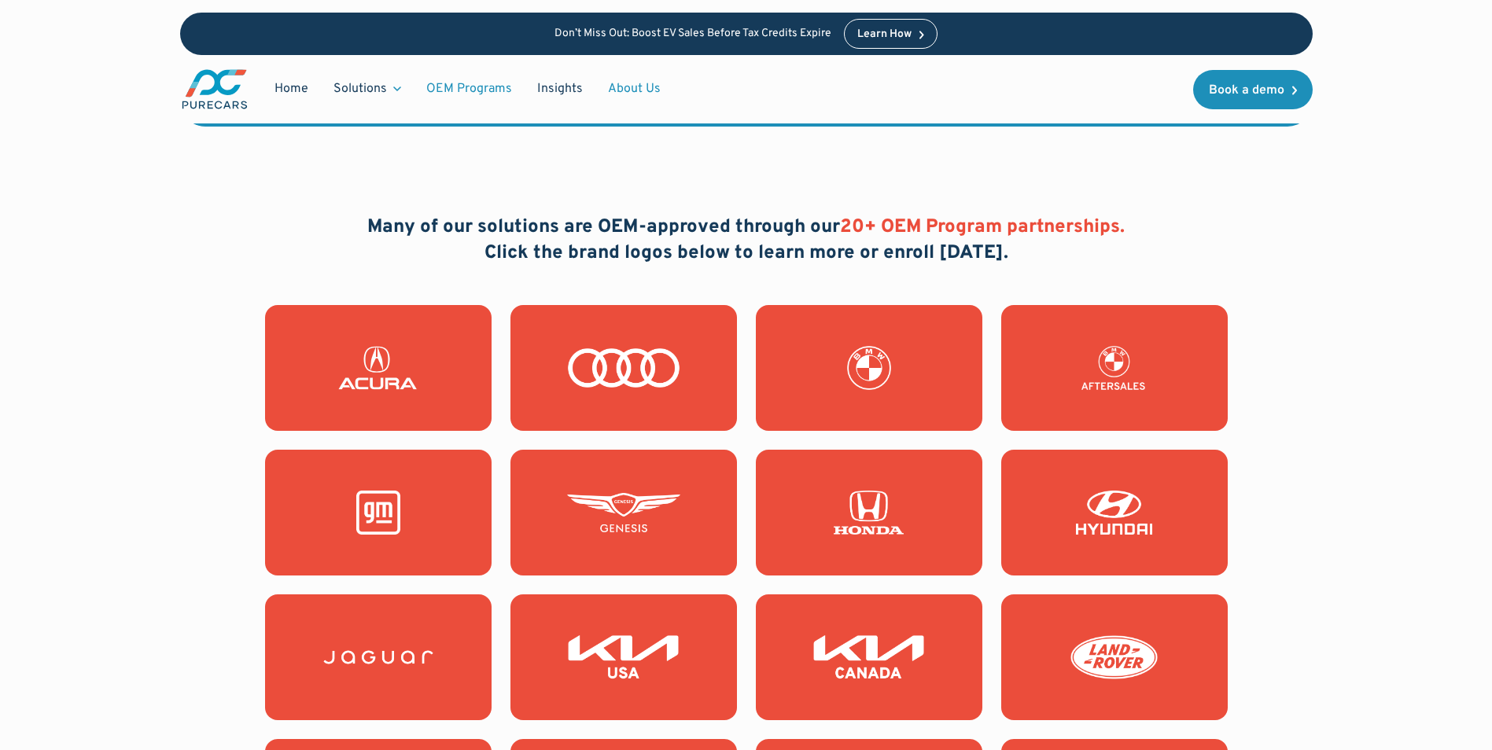
click at [637, 90] on link "About Us" at bounding box center [634, 89] width 78 height 30
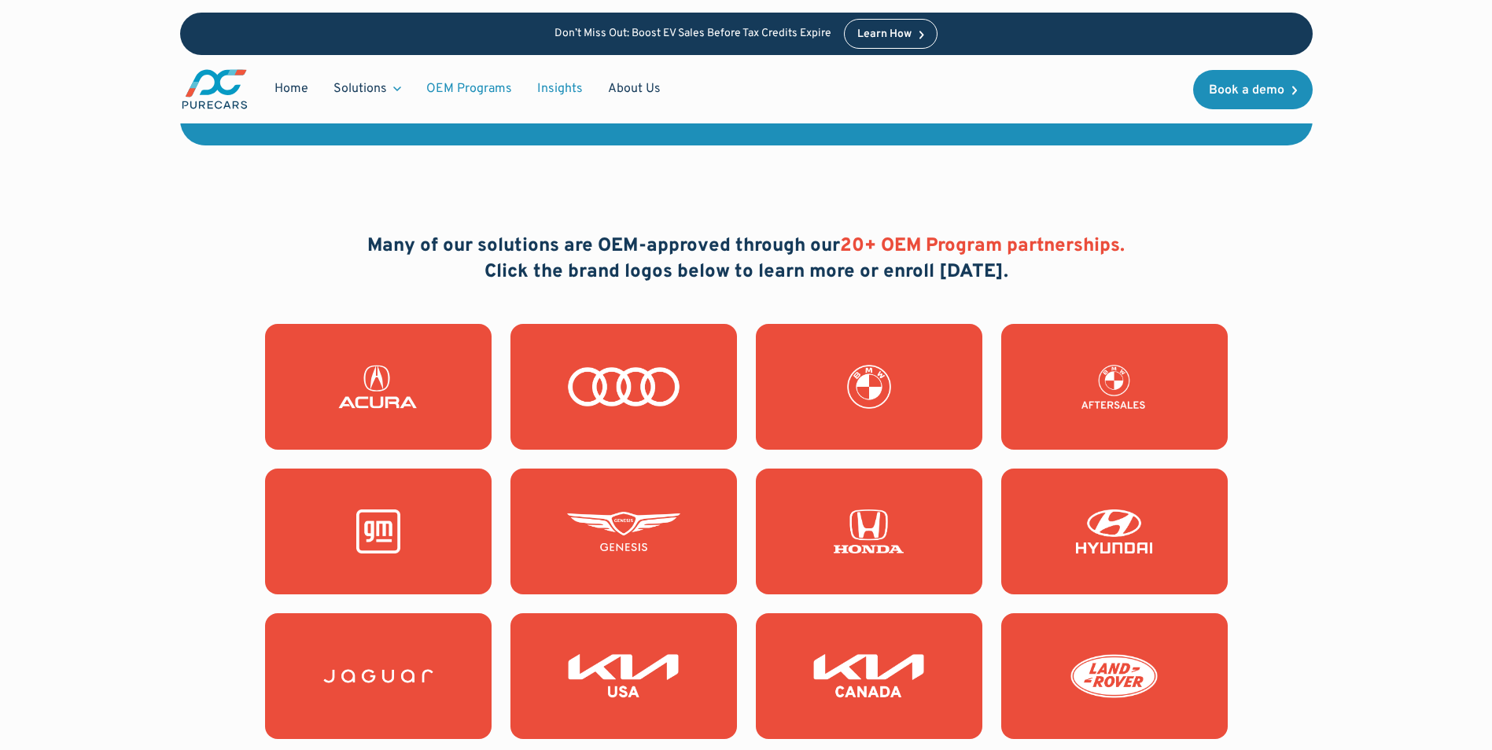
click at [558, 88] on link "Insights" at bounding box center [560, 89] width 71 height 30
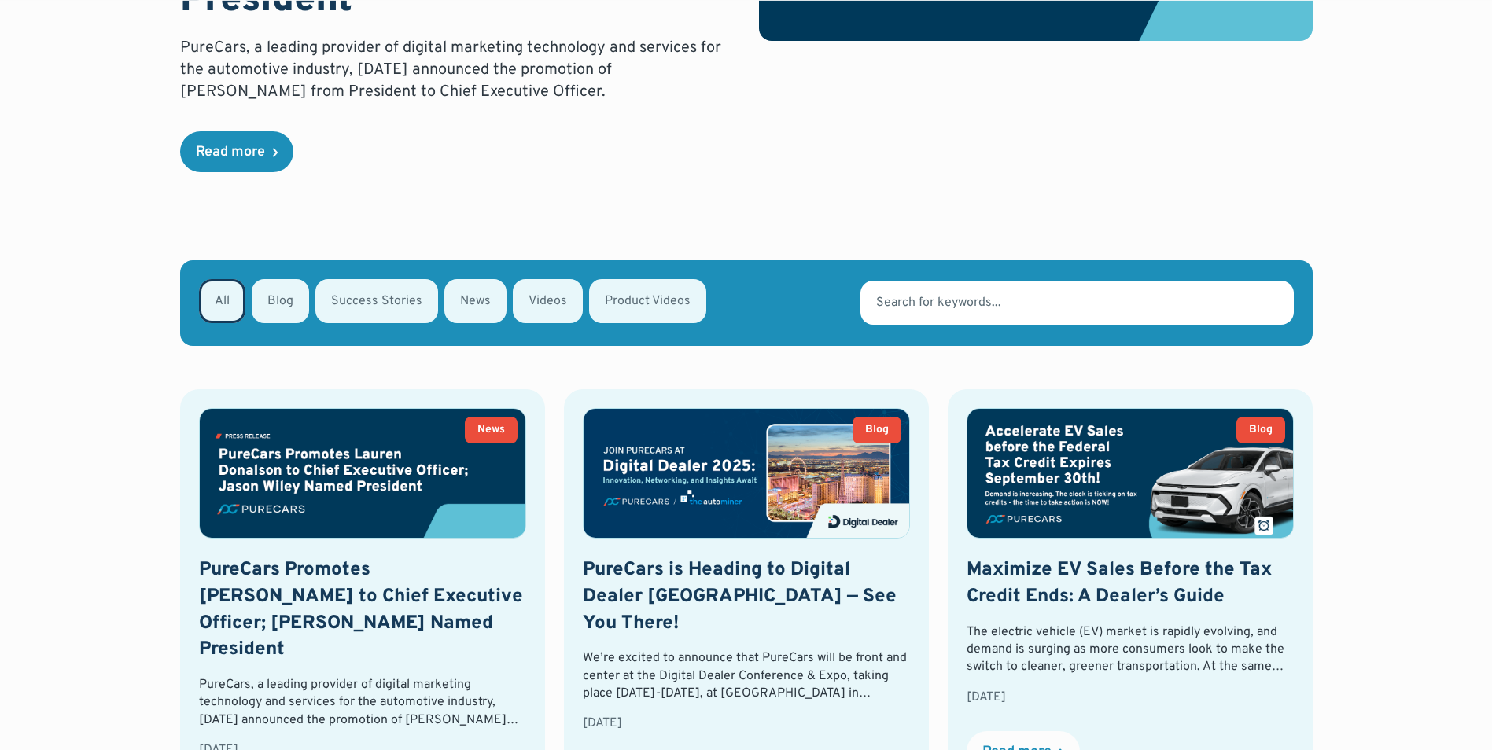
scroll to position [393, 0]
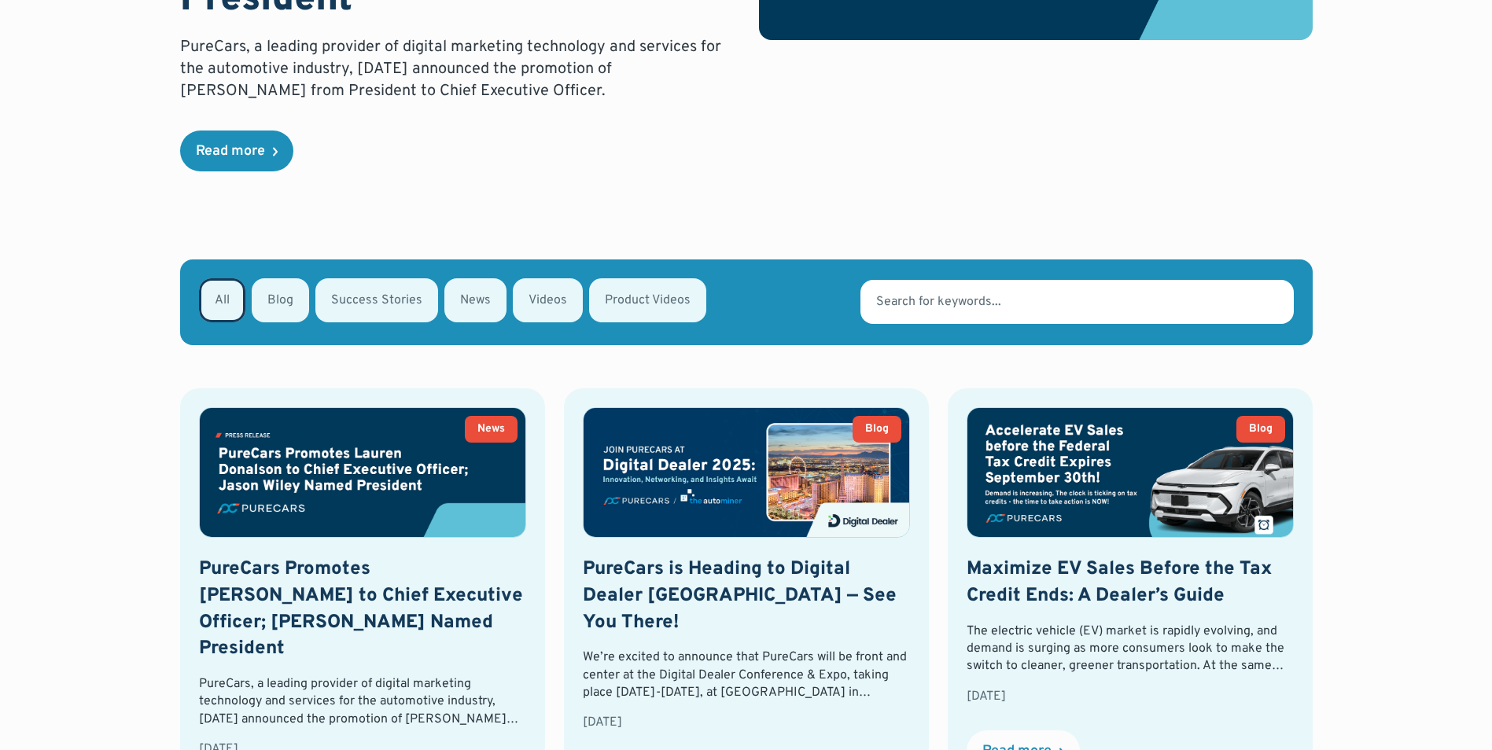
click at [476, 278] on div "Email Form" at bounding box center [475, 300] width 62 height 44
click at [470, 294] on input "News" at bounding box center [465, 299] width 10 height 10
radio input "true"
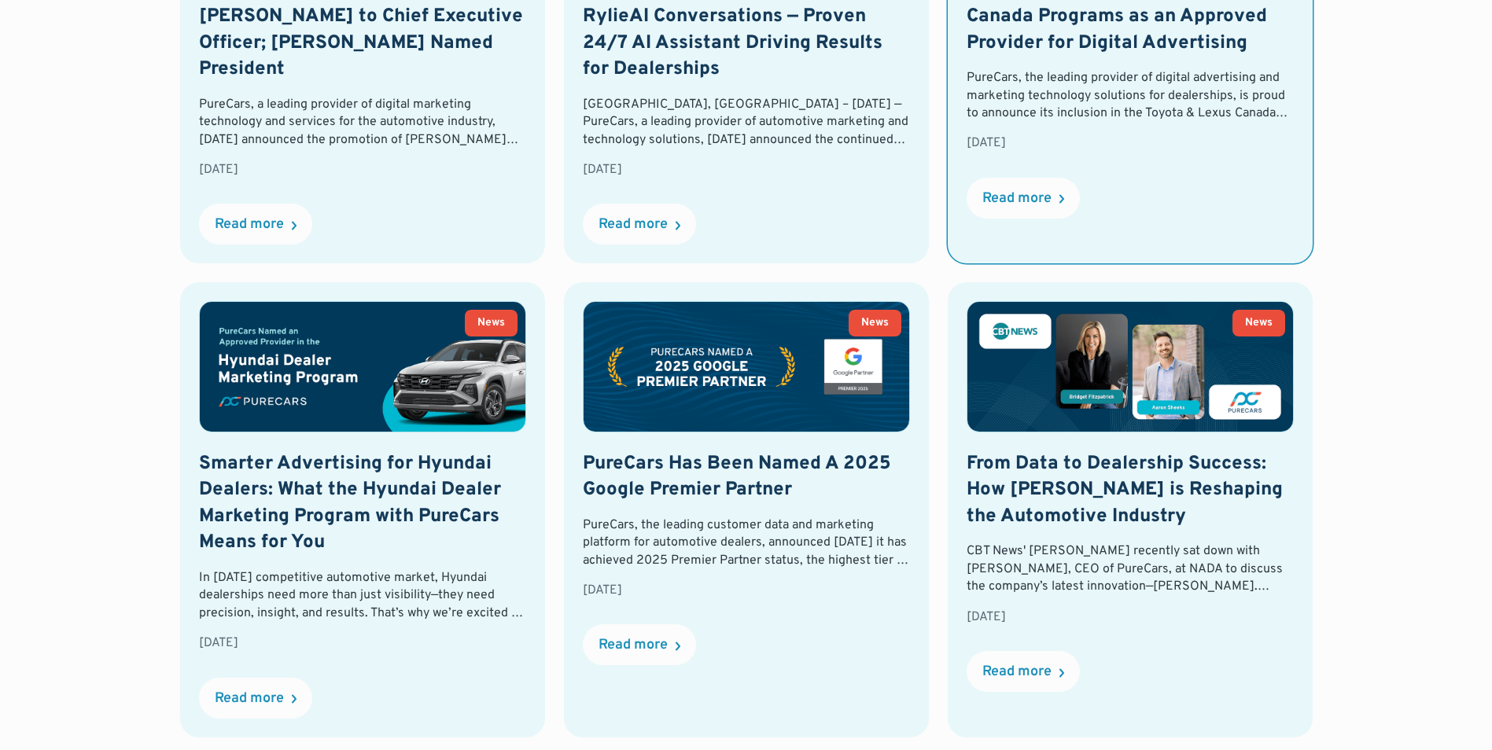
scroll to position [1000, 0]
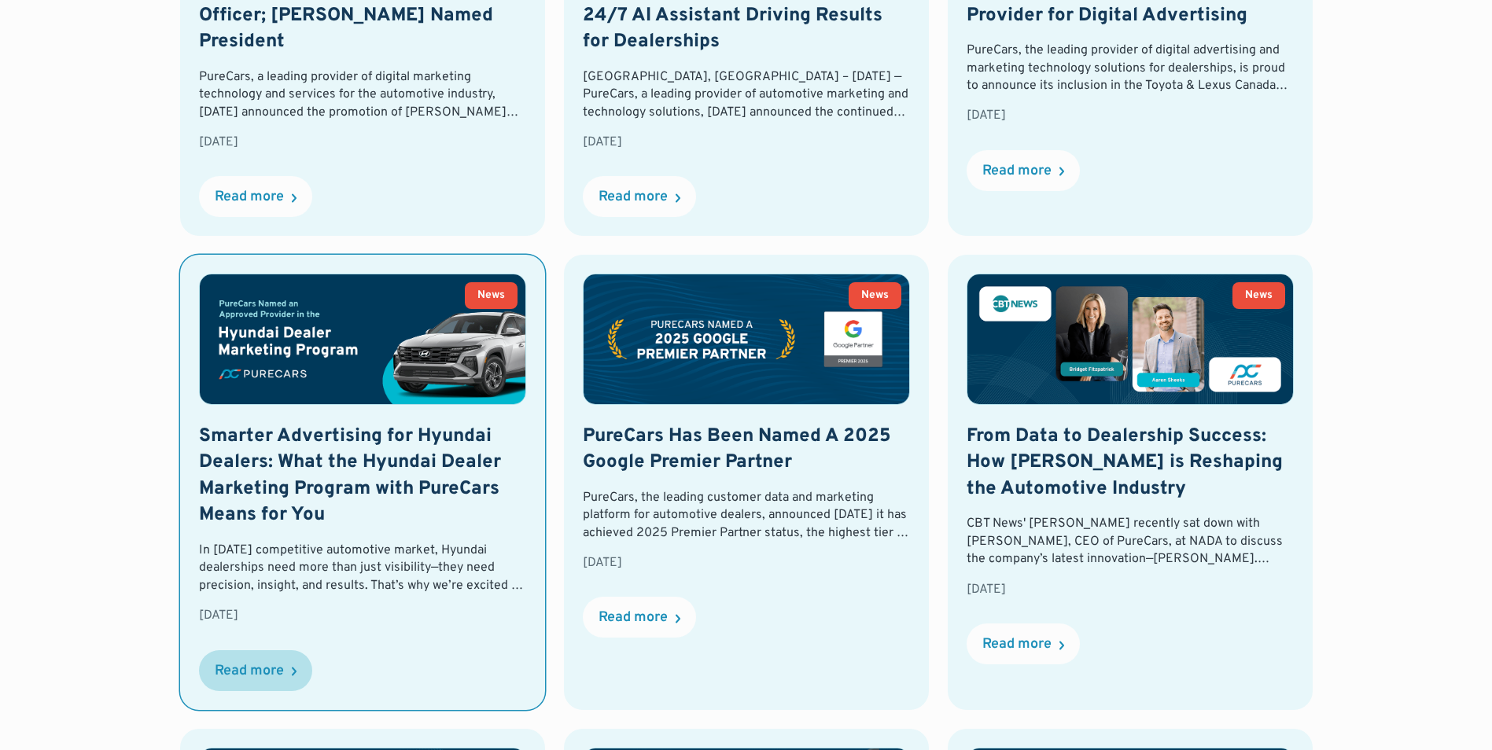
click at [252, 665] on div "Read more" at bounding box center [249, 672] width 69 height 14
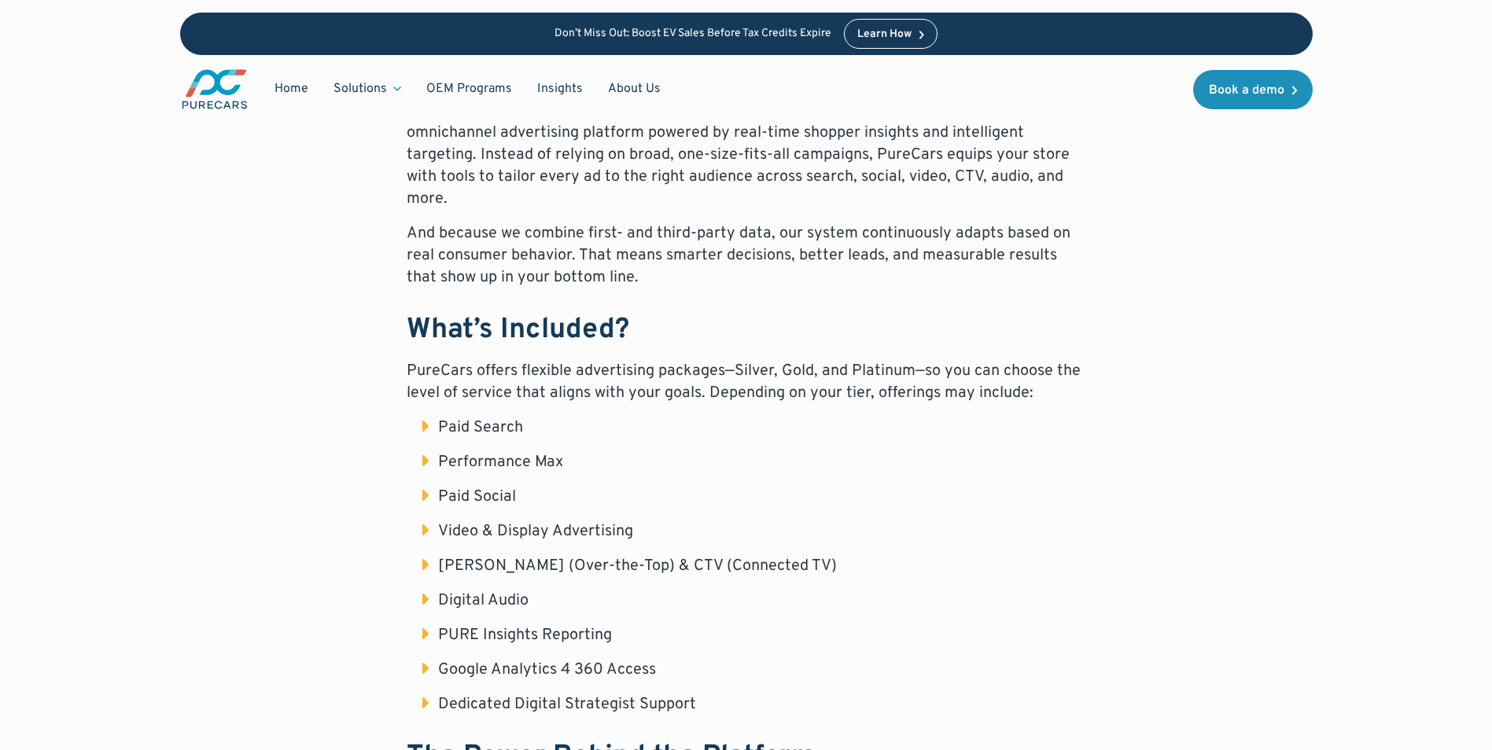
scroll to position [1022, 0]
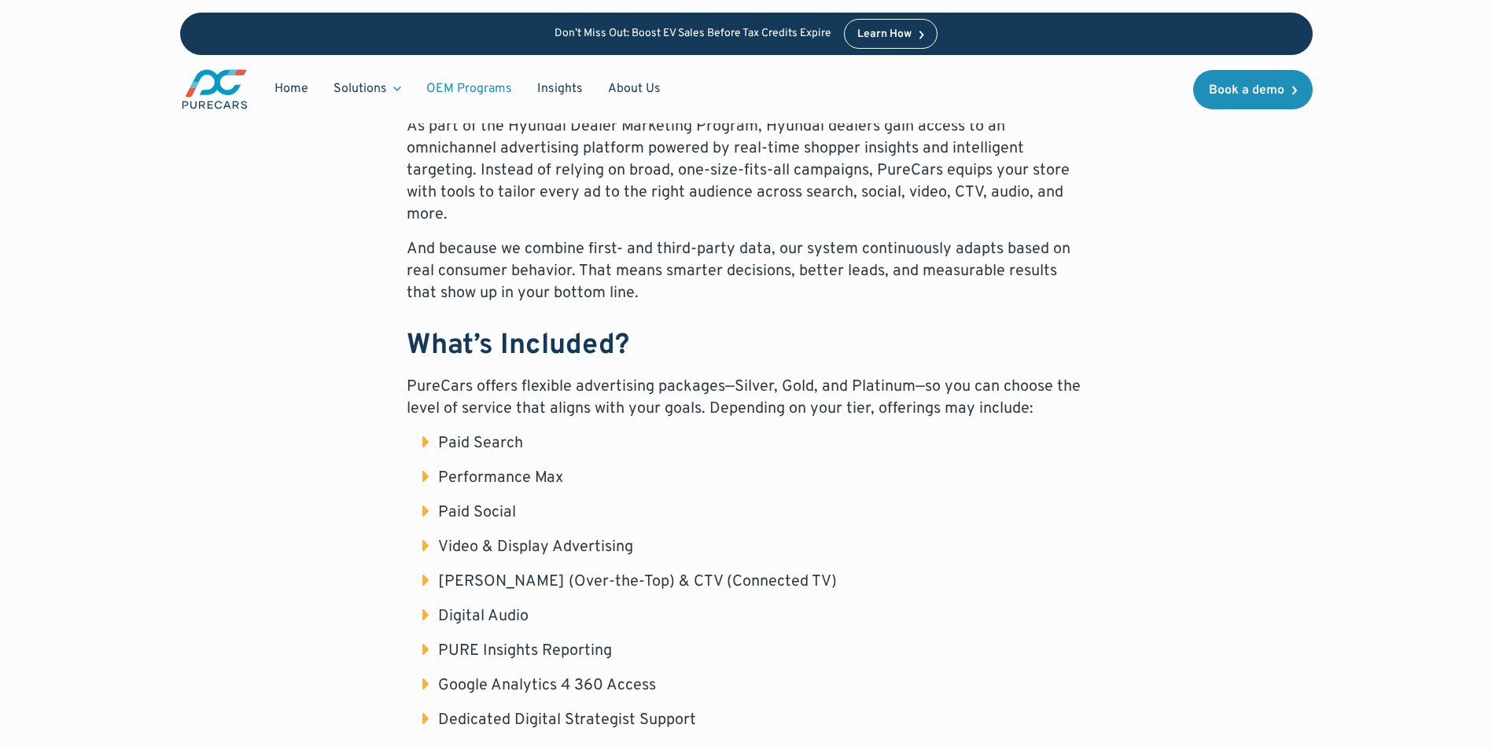
click at [453, 81] on link "OEM Programs" at bounding box center [469, 89] width 111 height 30
